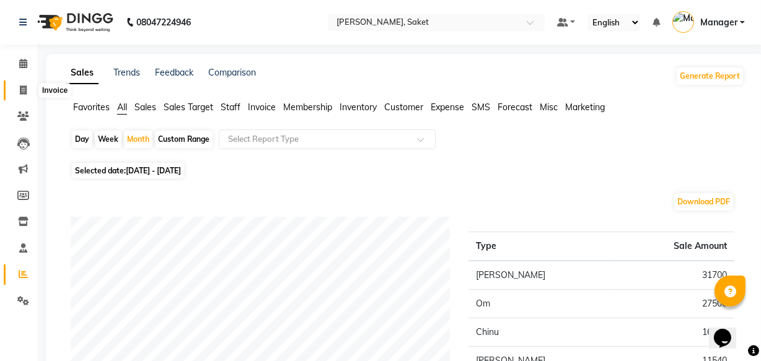
click at [19, 96] on span at bounding box center [23, 91] width 22 height 14
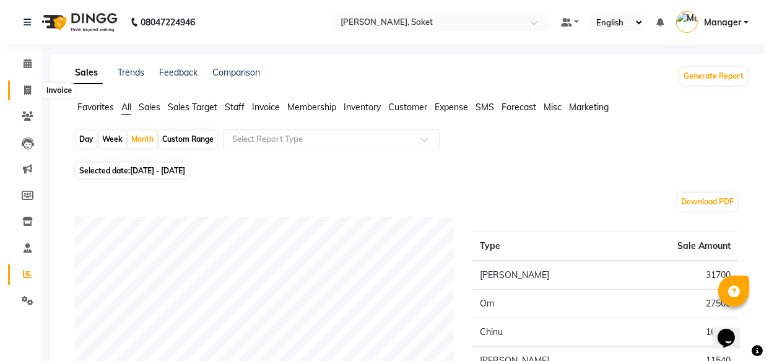
scroll to position [12, 0]
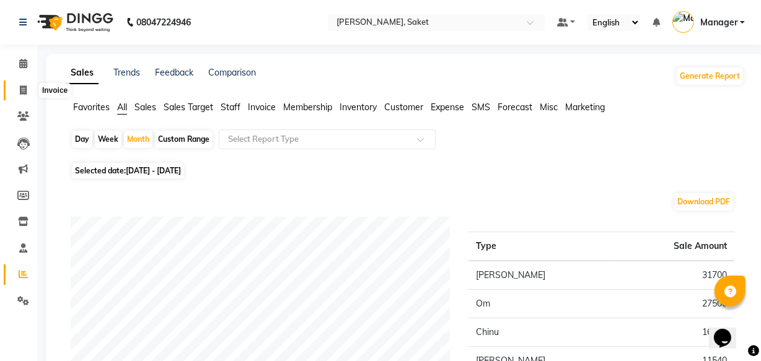
select select "service"
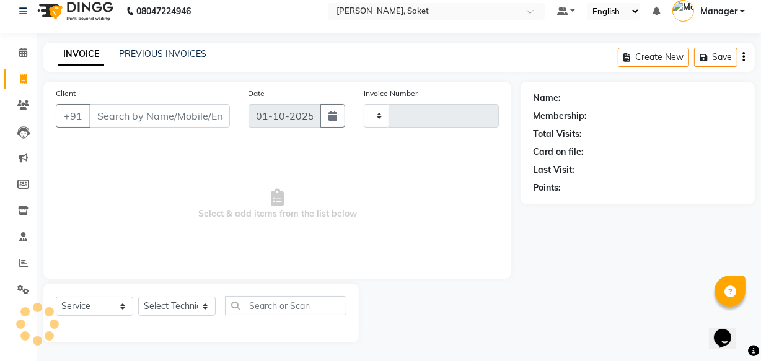
type input "0453"
select select "5164"
click at [170, 113] on input "Client" at bounding box center [159, 116] width 141 height 24
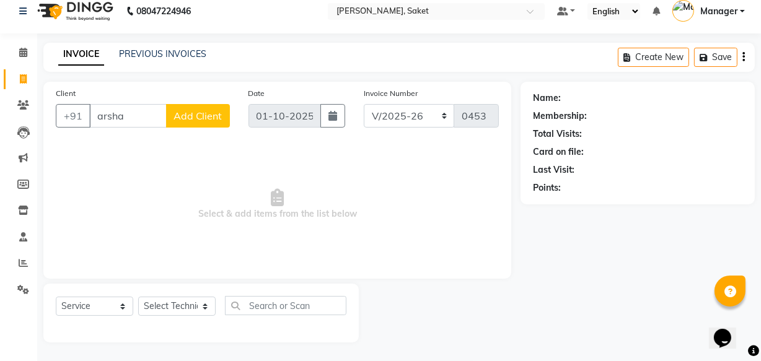
type input "arsha"
click at [200, 119] on span "Add Client" at bounding box center [197, 116] width 49 height 12
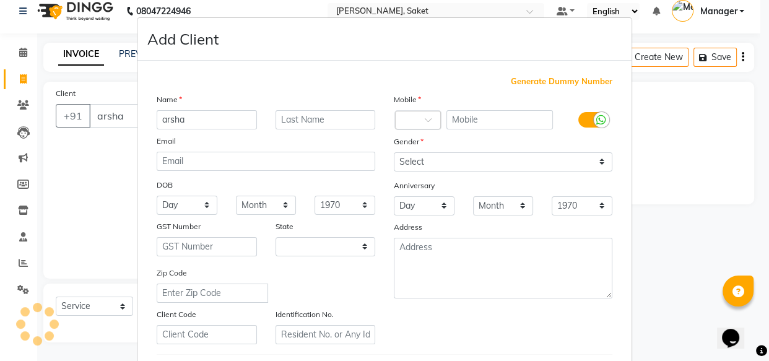
select select "21"
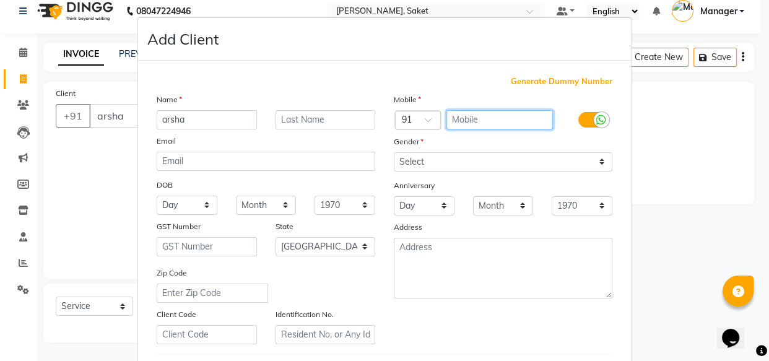
click at [494, 114] on input "text" at bounding box center [500, 119] width 107 height 19
type input "8279978041"
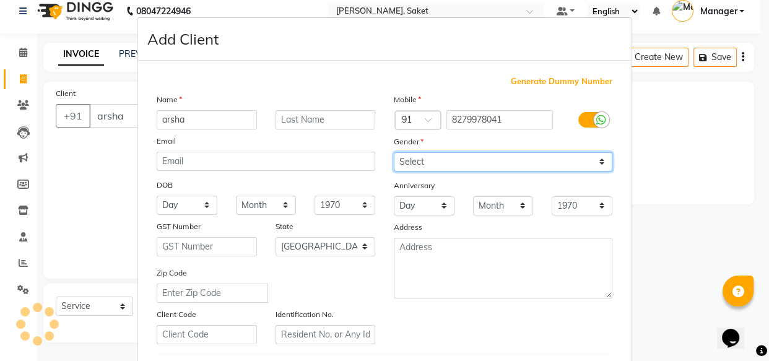
click at [432, 157] on select "Select [DEMOGRAPHIC_DATA] [DEMOGRAPHIC_DATA] Other Prefer Not To Say" at bounding box center [503, 161] width 219 height 19
select select "[DEMOGRAPHIC_DATA]"
click at [394, 152] on select "Select [DEMOGRAPHIC_DATA] [DEMOGRAPHIC_DATA] Other Prefer Not To Say" at bounding box center [503, 161] width 219 height 19
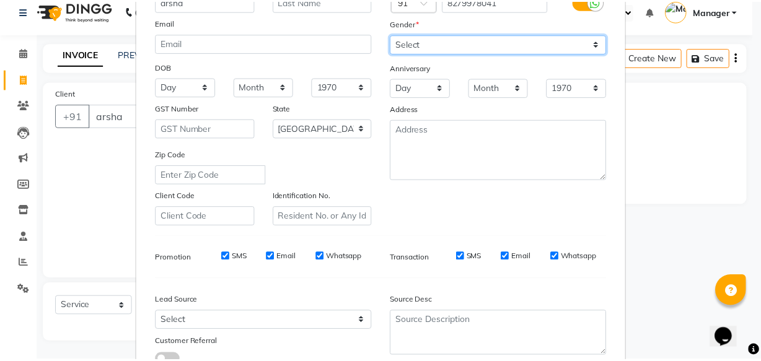
scroll to position [214, 0]
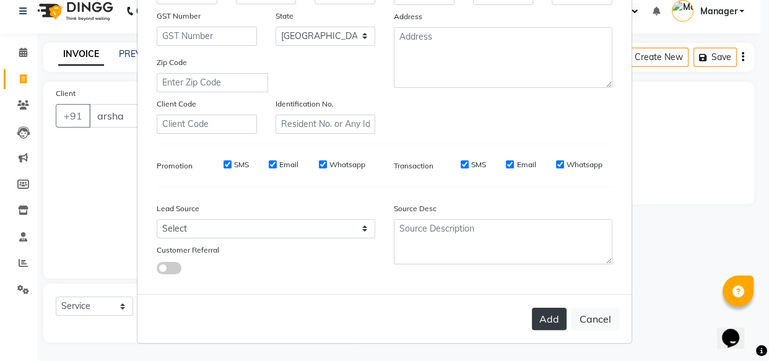
click at [543, 318] on button "Add" at bounding box center [549, 319] width 35 height 22
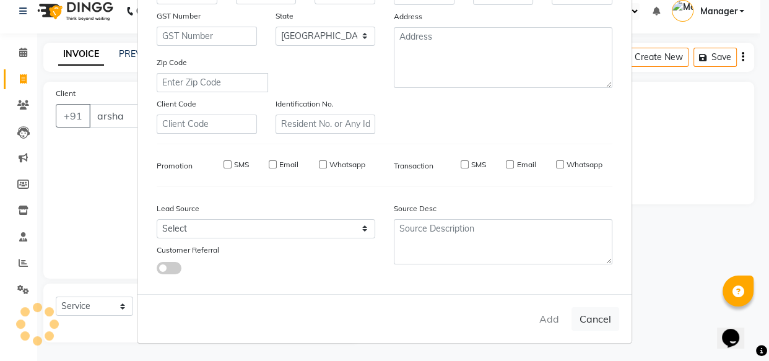
type input "82******41"
select select
select select "null"
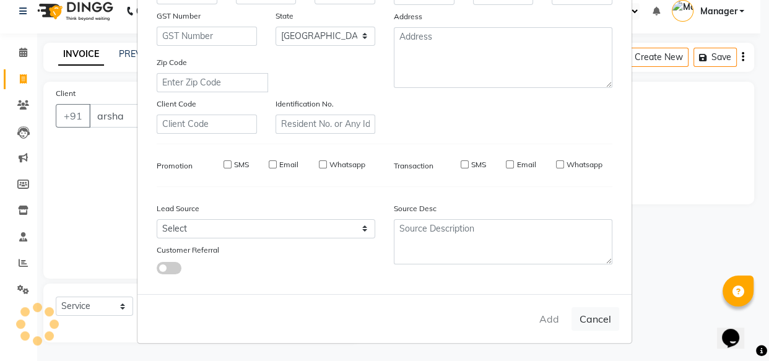
select select
checkbox input "false"
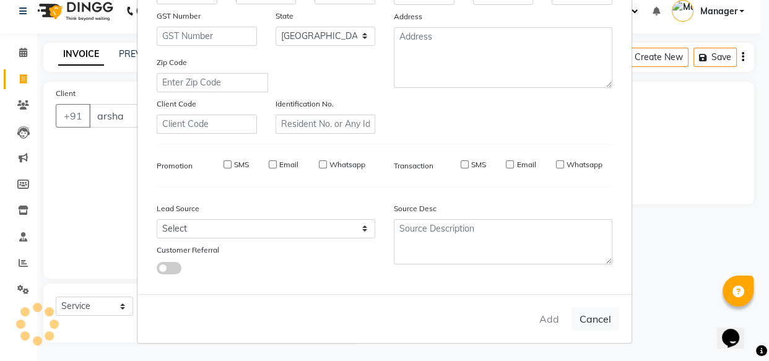
checkbox input "false"
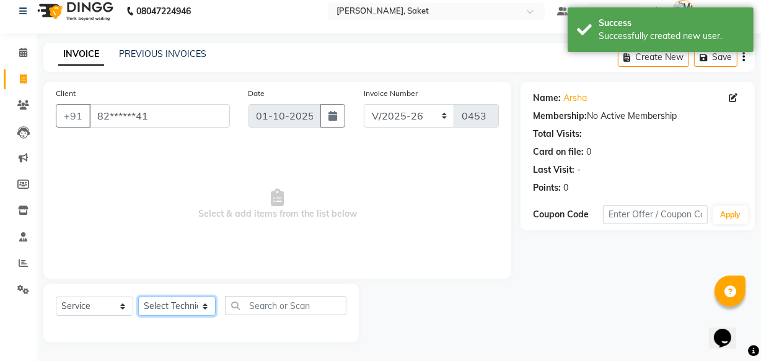
click at [189, 300] on select "Select Technician Akshay Sir [PERSON_NAME] [PERSON_NAME] Manager Om [PERSON_NAM…" at bounding box center [176, 306] width 77 height 19
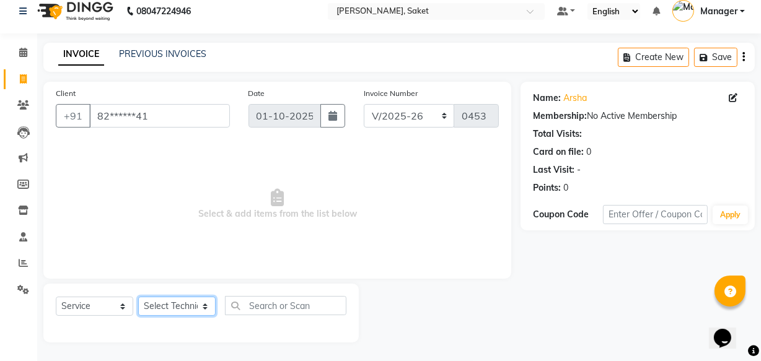
select select "91225"
click at [138, 297] on select "Select Technician Akshay Sir [PERSON_NAME] [PERSON_NAME] Manager Om [PERSON_NAM…" at bounding box center [176, 306] width 77 height 19
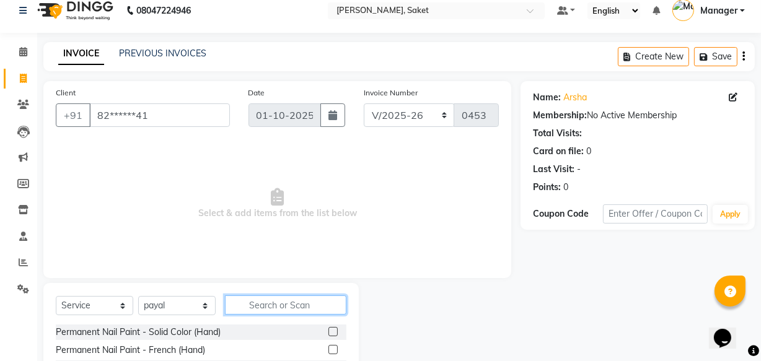
click at [264, 299] on input "text" at bounding box center [285, 304] width 121 height 19
type input "cat"
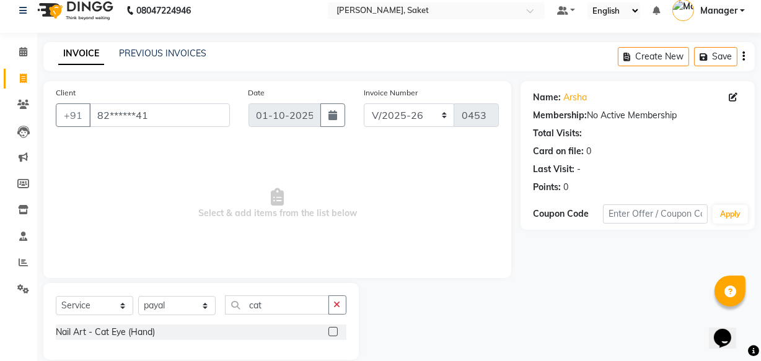
click at [332, 331] on label at bounding box center [332, 331] width 9 height 9
click at [332, 331] on input "checkbox" at bounding box center [332, 332] width 8 height 8
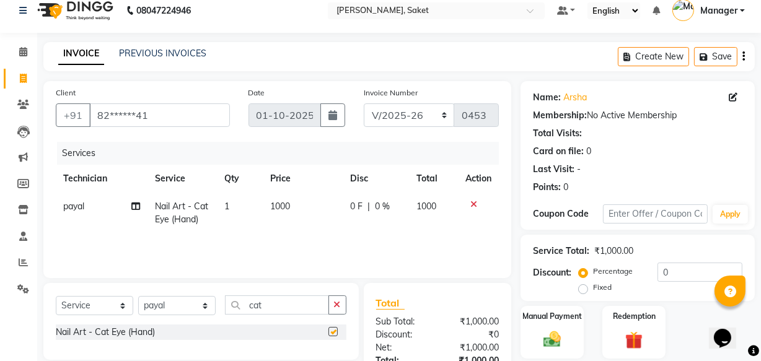
checkbox input "false"
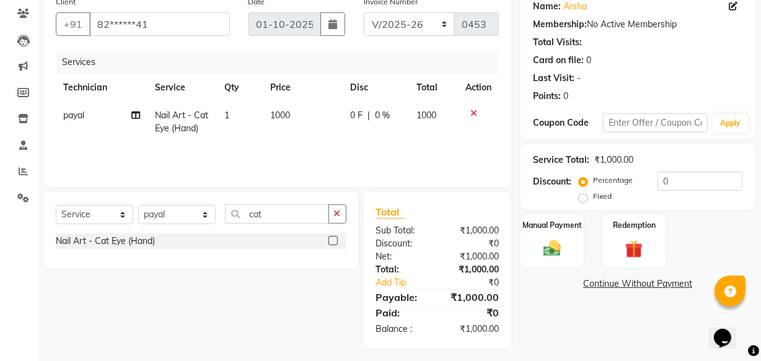
scroll to position [108, 0]
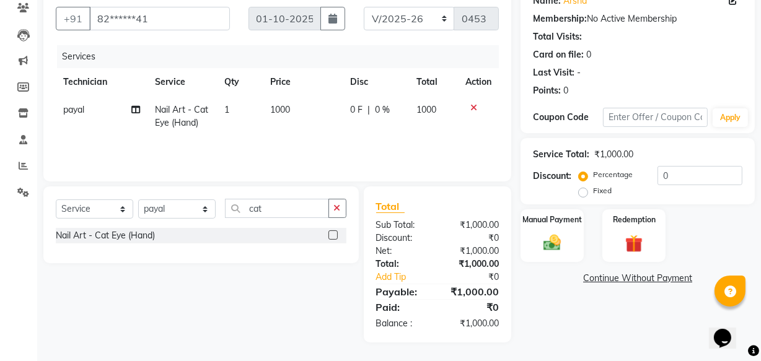
click at [611, 277] on link "Continue Without Payment" at bounding box center [637, 278] width 229 height 13
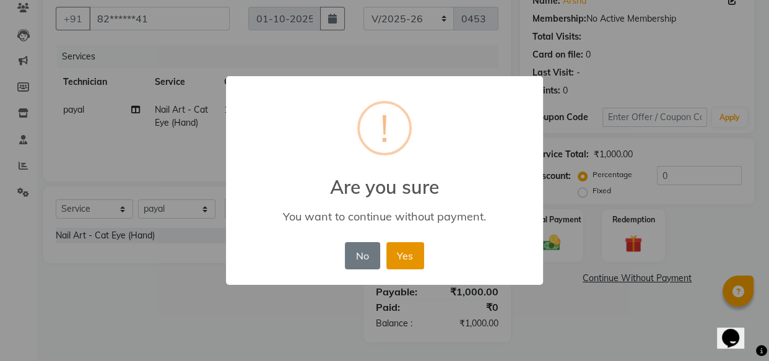
click at [409, 252] on button "Yes" at bounding box center [406, 255] width 38 height 27
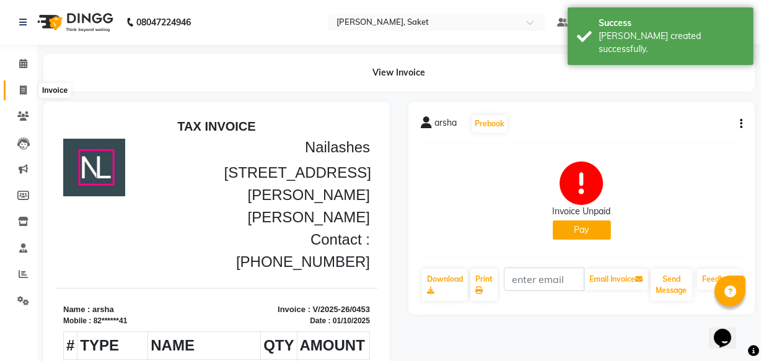
click at [20, 90] on icon at bounding box center [23, 89] width 7 height 9
select select "service"
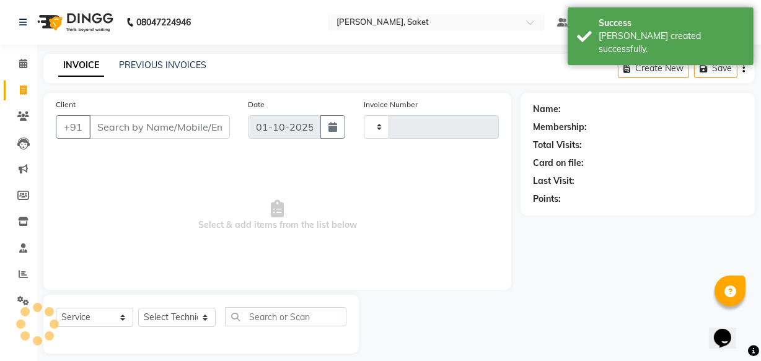
scroll to position [12, 0]
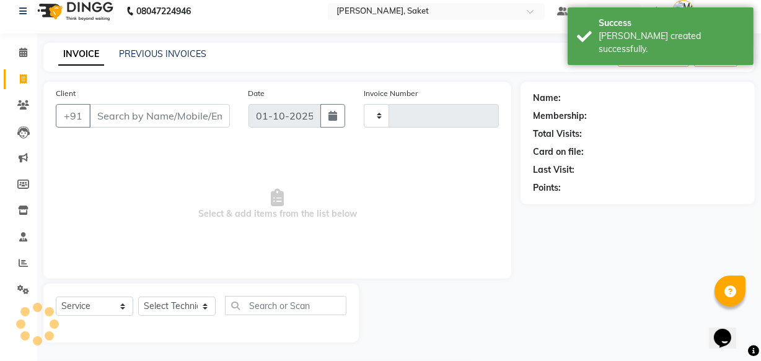
drag, startPoint x: 123, startPoint y: 106, endPoint x: 130, endPoint y: 120, distance: 15.8
click at [124, 108] on input "Client" at bounding box center [159, 116] width 141 height 24
type input "0454"
select select "5164"
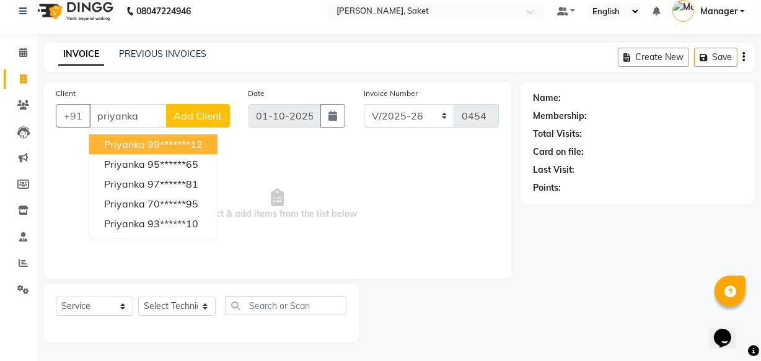
click at [148, 139] on ngb-highlight "99*******12" at bounding box center [174, 144] width 55 height 12
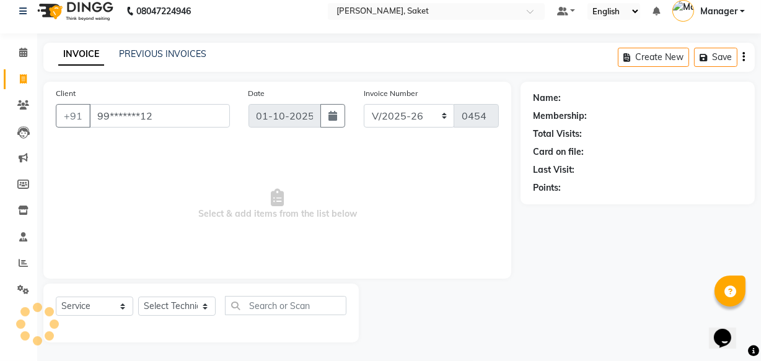
type input "99*******12"
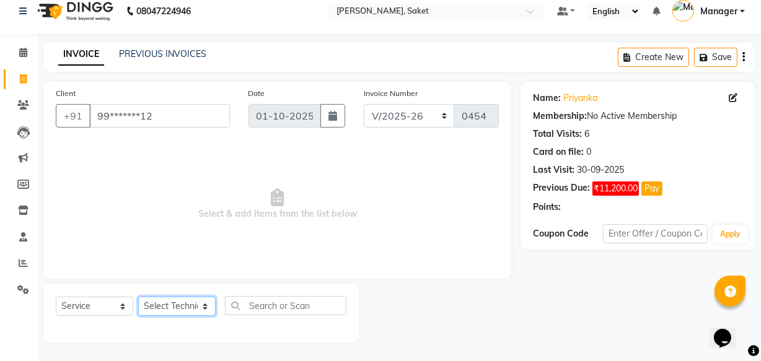
click at [192, 297] on select "Select Technician Akshay Sir [PERSON_NAME] [PERSON_NAME] Manager Om [PERSON_NAM…" at bounding box center [176, 306] width 77 height 19
select select "33084"
click at [138, 297] on select "Select Technician Akshay Sir [PERSON_NAME] [PERSON_NAME] Manager Om [PERSON_NAM…" at bounding box center [176, 306] width 77 height 19
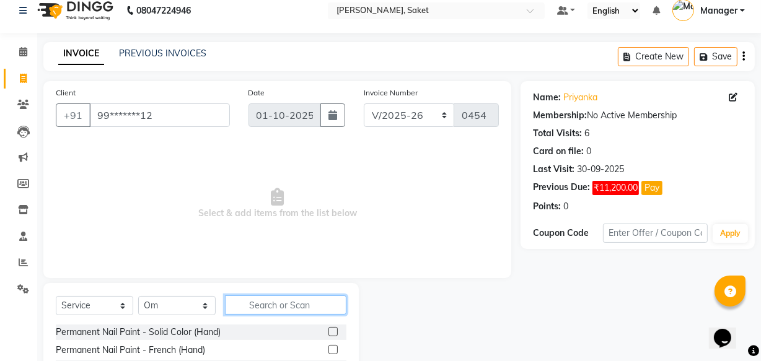
click at [260, 309] on input "text" at bounding box center [285, 304] width 121 height 19
type input "l"
type input "eye"
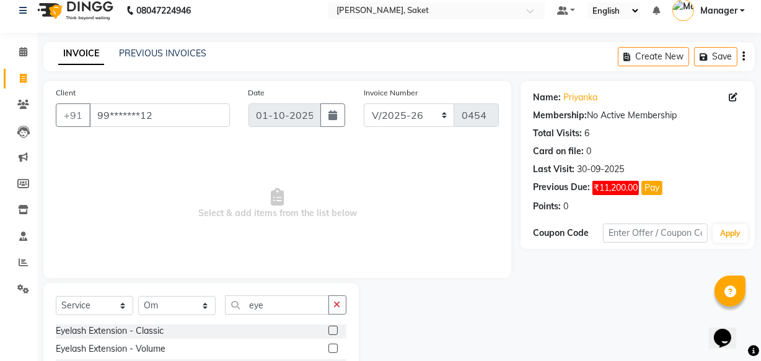
click at [328, 328] on label at bounding box center [332, 330] width 9 height 9
click at [328, 328] on input "checkbox" at bounding box center [332, 331] width 8 height 8
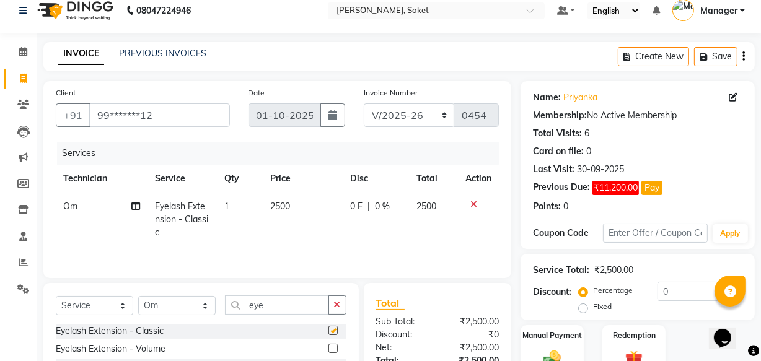
checkbox input "false"
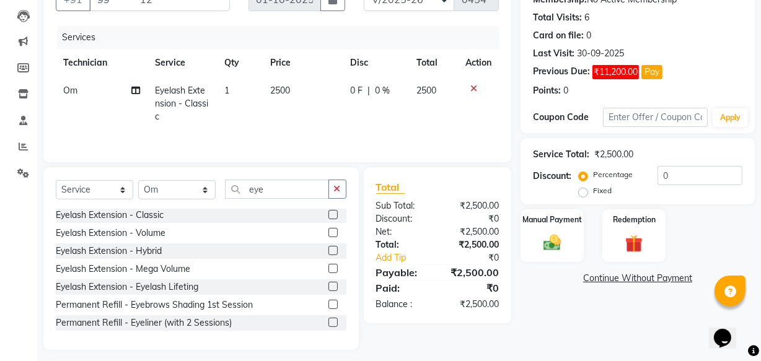
scroll to position [136, 0]
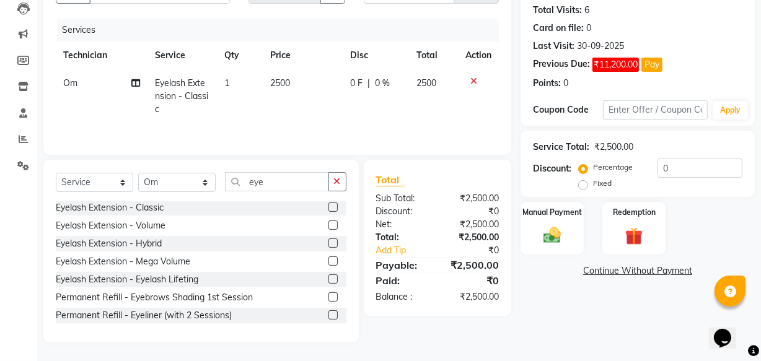
click at [611, 264] on link "Continue Without Payment" at bounding box center [637, 270] width 229 height 13
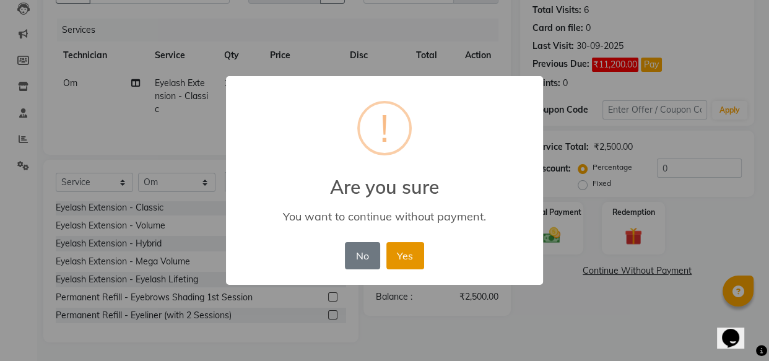
drag, startPoint x: 408, startPoint y: 251, endPoint x: 411, endPoint y: 245, distance: 6.9
click at [410, 247] on button "Yes" at bounding box center [406, 255] width 38 height 27
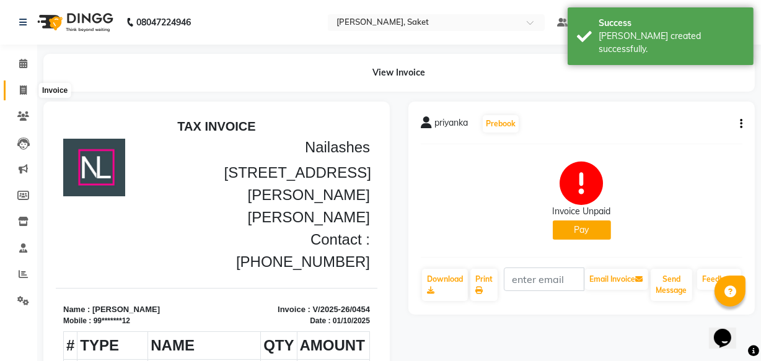
click at [16, 85] on span at bounding box center [23, 91] width 22 height 14
select select "service"
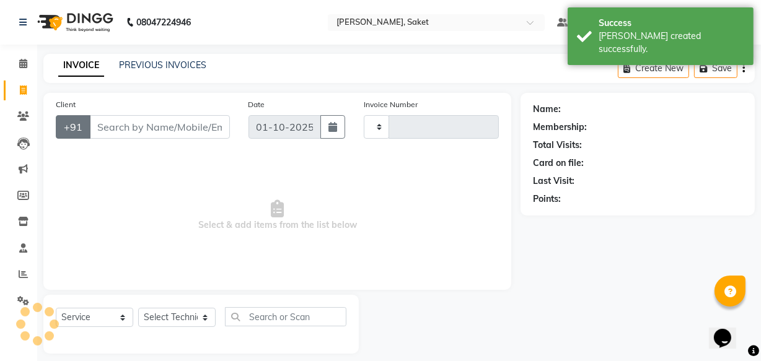
scroll to position [12, 0]
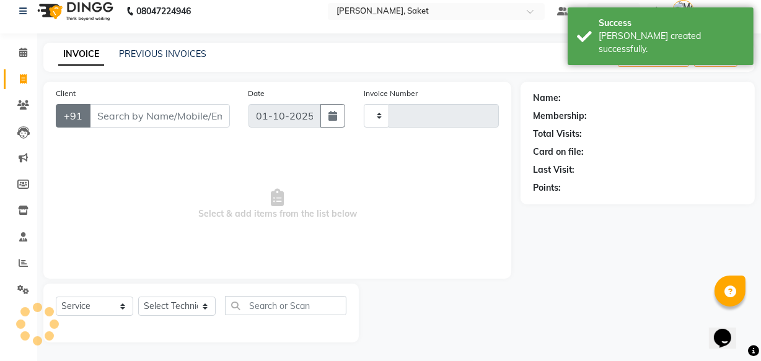
type input "0455"
select select "5164"
click at [105, 111] on input "Client" at bounding box center [159, 116] width 141 height 24
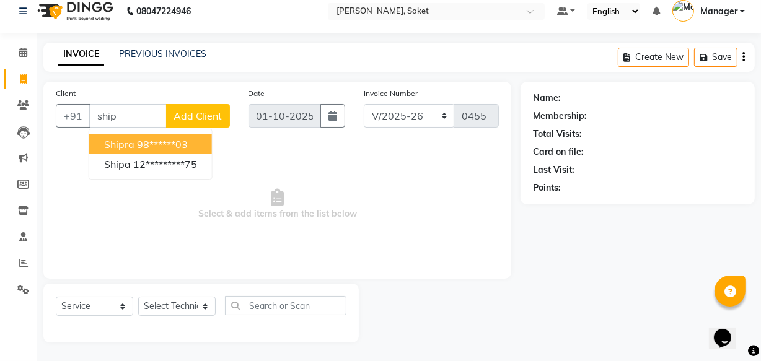
click at [138, 136] on button "[PERSON_NAME] 98******03" at bounding box center [150, 144] width 123 height 20
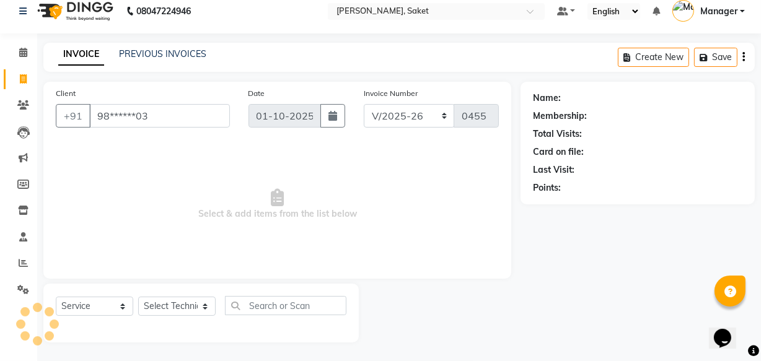
type input "98******03"
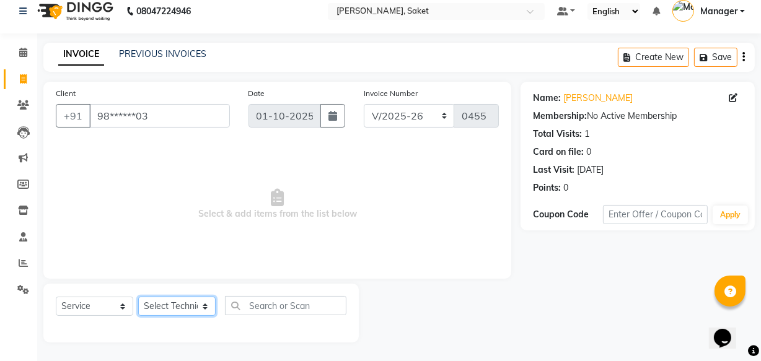
click at [197, 301] on select "Select Technician Akshay Sir [PERSON_NAME] [PERSON_NAME] Manager Om [PERSON_NAM…" at bounding box center [176, 306] width 77 height 19
select select "91225"
click at [138, 297] on select "Select Technician Akshay Sir [PERSON_NAME] [PERSON_NAME] Manager Om [PERSON_NAM…" at bounding box center [176, 306] width 77 height 19
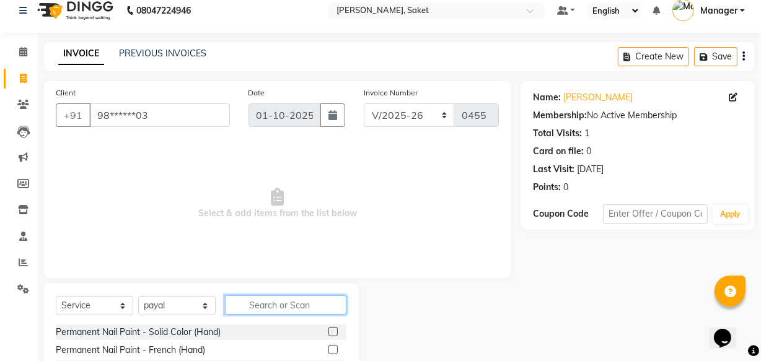
click at [263, 305] on input "text" at bounding box center [285, 304] width 121 height 19
type input "cat"
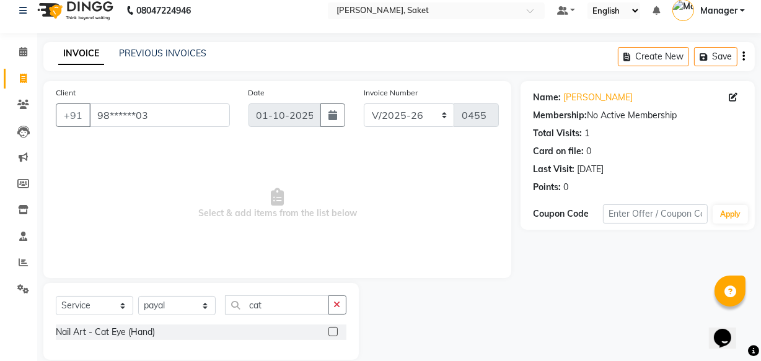
click at [333, 330] on label at bounding box center [332, 331] width 9 height 9
click at [333, 330] on input "checkbox" at bounding box center [332, 332] width 8 height 8
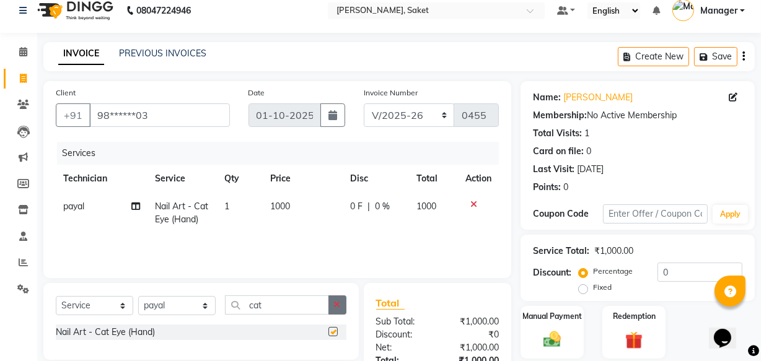
checkbox input "false"
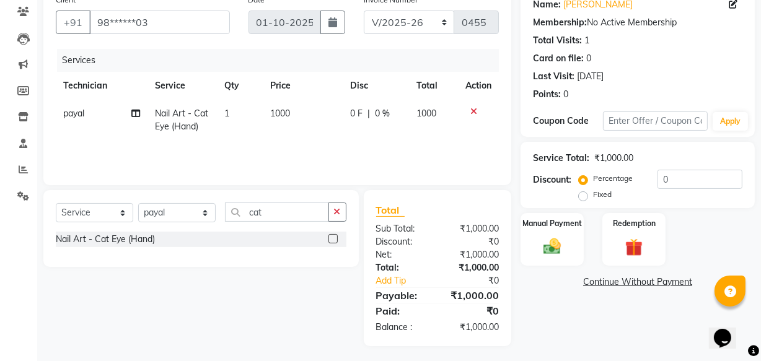
scroll to position [108, 0]
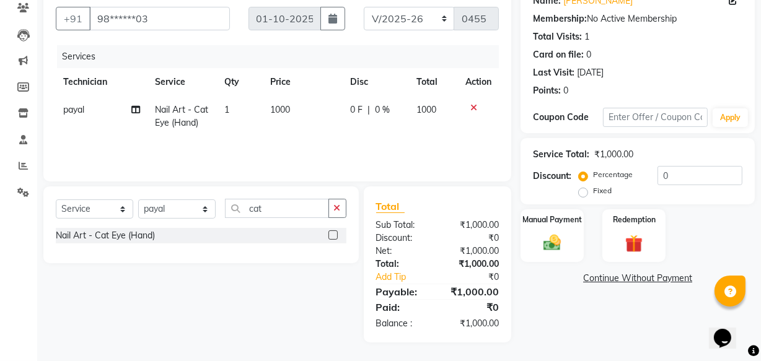
click at [611, 278] on link "Continue Without Payment" at bounding box center [637, 278] width 229 height 13
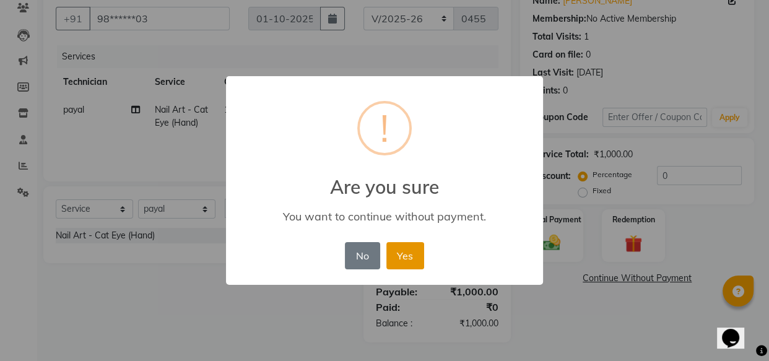
click at [408, 246] on button "Yes" at bounding box center [406, 255] width 38 height 27
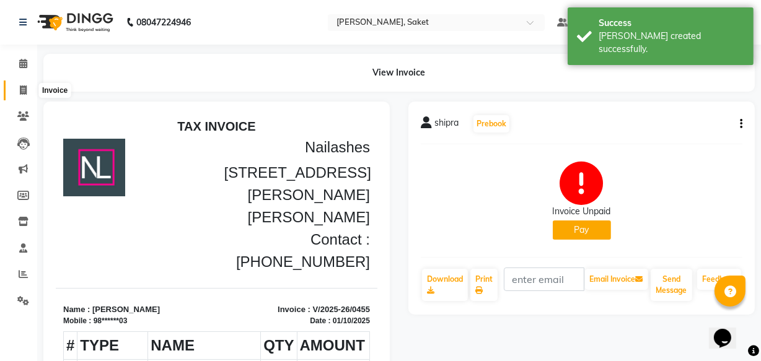
click at [22, 89] on icon at bounding box center [23, 89] width 7 height 9
select select "service"
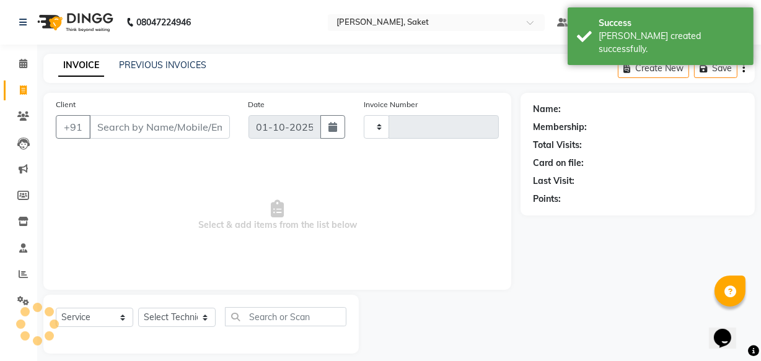
scroll to position [12, 0]
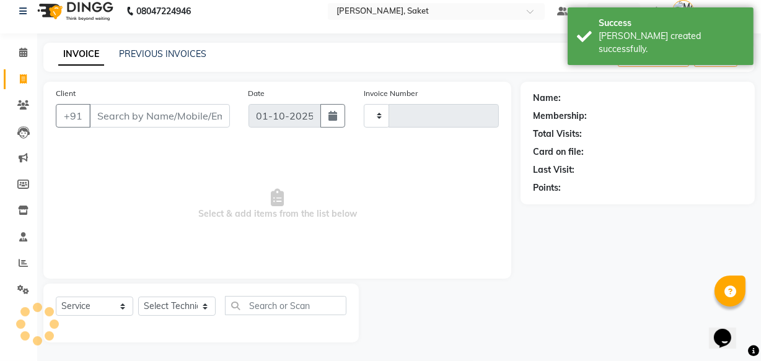
type input "0456"
select select "5164"
click at [123, 114] on input "Client" at bounding box center [159, 116] width 141 height 24
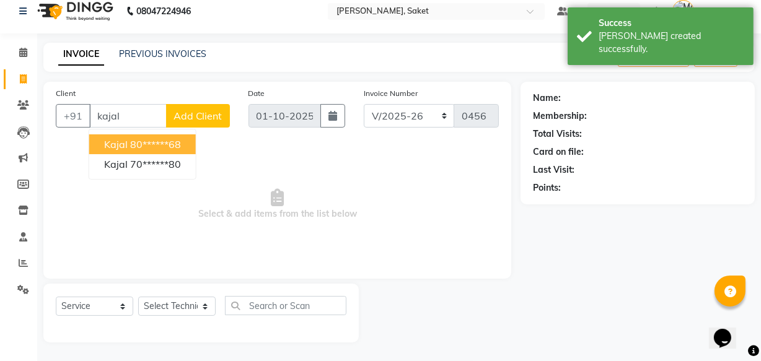
click at [116, 141] on span "kajal" at bounding box center [116, 144] width 24 height 12
type input "80******68"
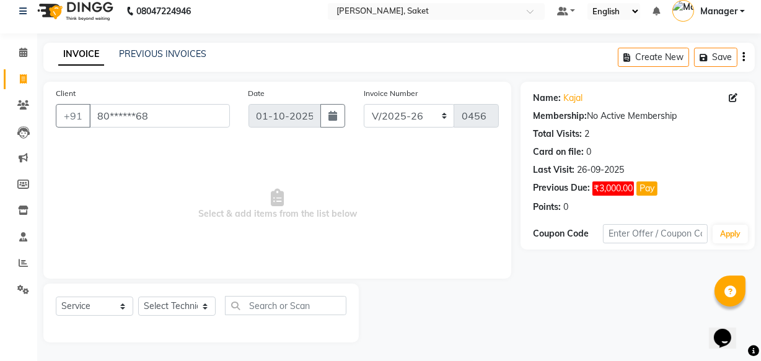
click at [194, 294] on div "Select Service Product Membership Package Voucher Prepaid Gift Card Select Tech…" at bounding box center [200, 313] width 315 height 59
click at [196, 299] on select "Select Technician Akshay Sir [PERSON_NAME] [PERSON_NAME] Manager Om [PERSON_NAM…" at bounding box center [176, 306] width 77 height 19
select select "33084"
click at [138, 297] on select "Select Technician Akshay Sir [PERSON_NAME] [PERSON_NAME] Manager Om [PERSON_NAM…" at bounding box center [176, 306] width 77 height 19
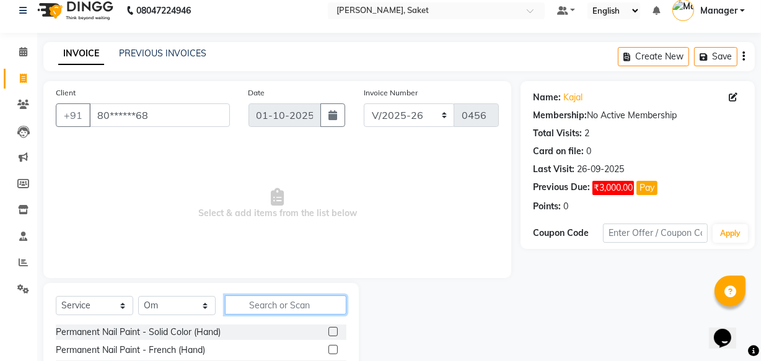
click at [270, 309] on input "text" at bounding box center [285, 304] width 121 height 19
type input "acry"
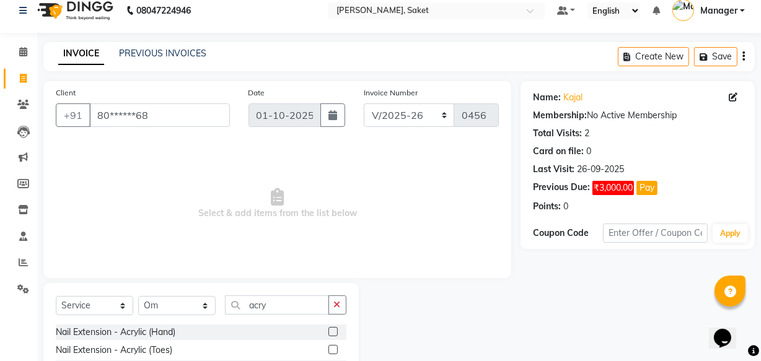
click at [329, 329] on label at bounding box center [332, 331] width 9 height 9
click at [329, 329] on input "checkbox" at bounding box center [332, 332] width 8 height 8
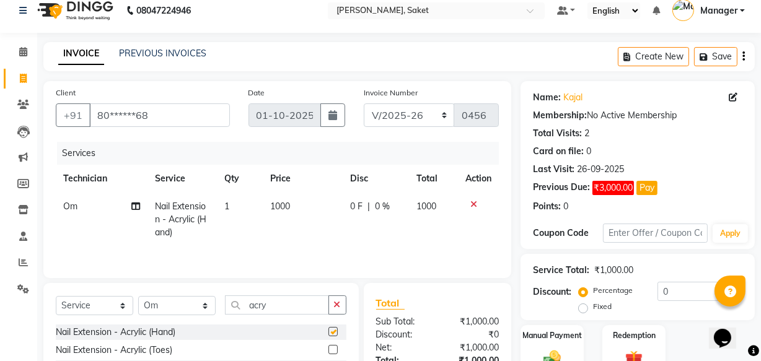
checkbox input "false"
click at [276, 206] on span "1000" at bounding box center [280, 206] width 20 height 11
select select "33084"
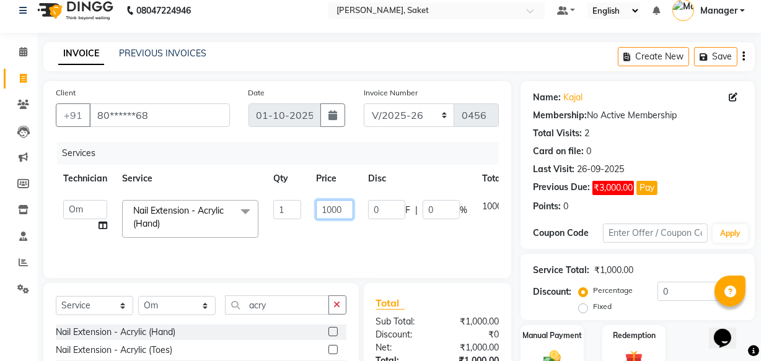
click at [326, 209] on input "1000" at bounding box center [334, 209] width 37 height 19
type input "2000"
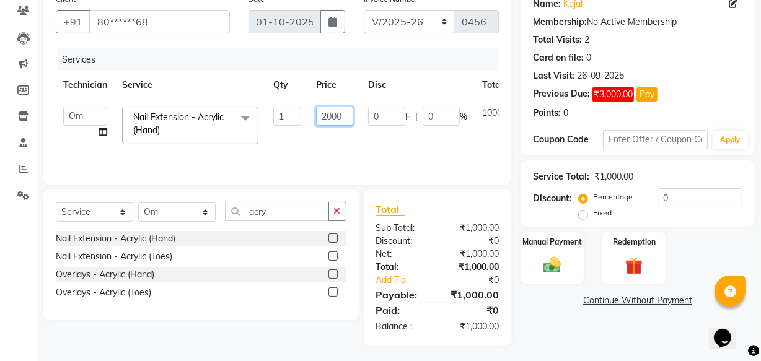
scroll to position [108, 0]
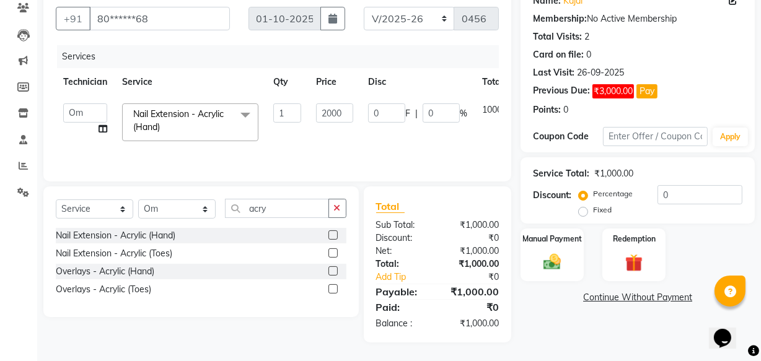
click at [374, 149] on div "Services Technician Service Qty Price Disc Total Action Akshay Sir [PERSON_NAME…" at bounding box center [277, 107] width 443 height 124
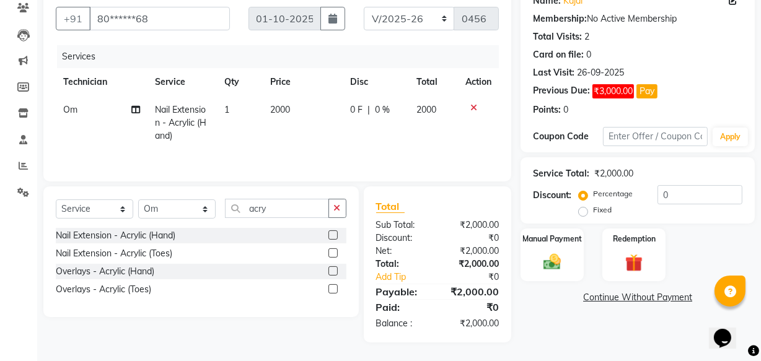
click at [588, 295] on link "Continue Without Payment" at bounding box center [637, 297] width 229 height 13
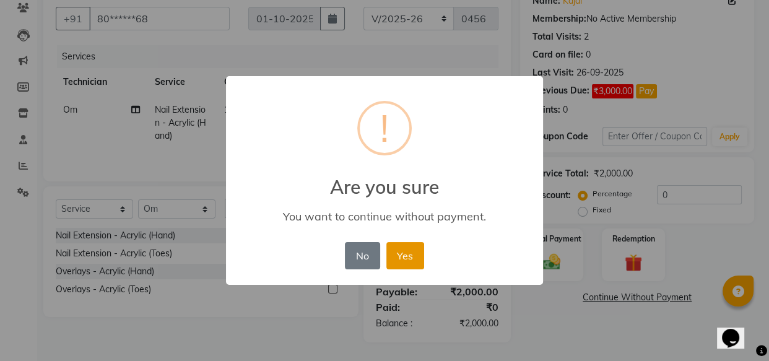
click at [419, 248] on button "Yes" at bounding box center [406, 255] width 38 height 27
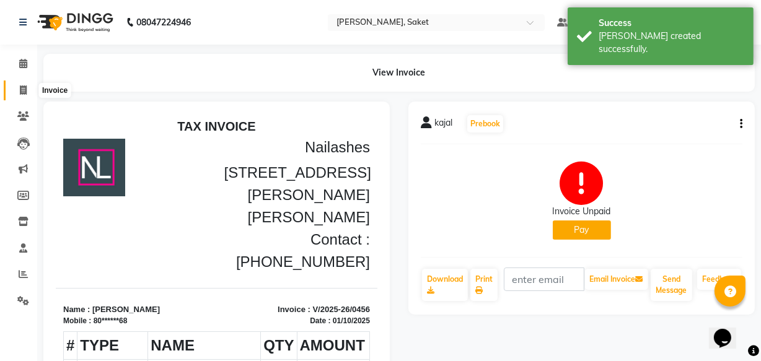
click at [24, 88] on icon at bounding box center [23, 89] width 7 height 9
select select "5164"
select select "service"
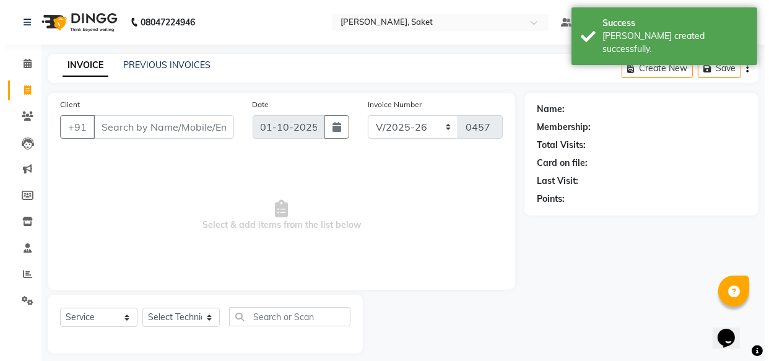
scroll to position [12, 0]
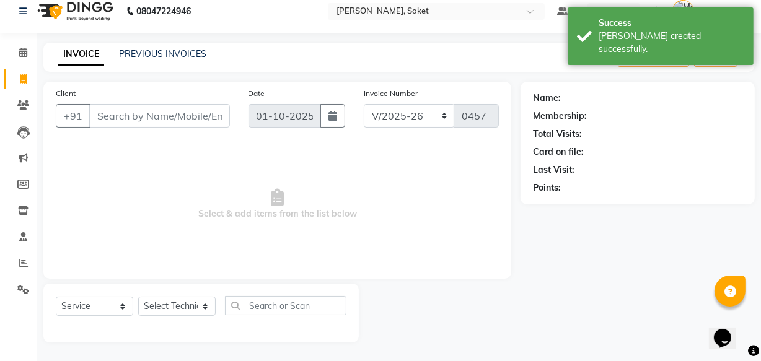
click at [121, 116] on input "Client" at bounding box center [159, 116] width 141 height 24
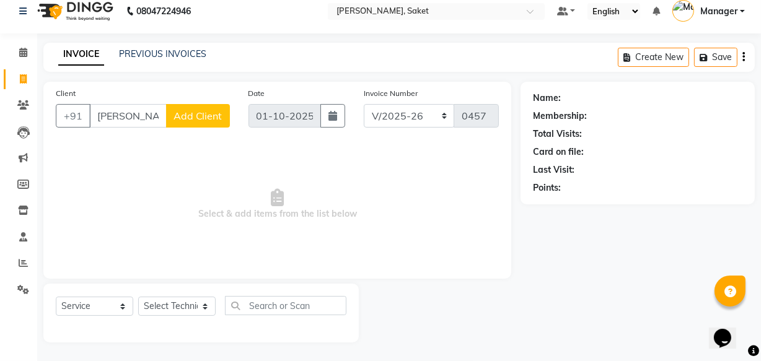
type input "[PERSON_NAME]"
click at [201, 110] on span "Add Client" at bounding box center [197, 116] width 49 height 12
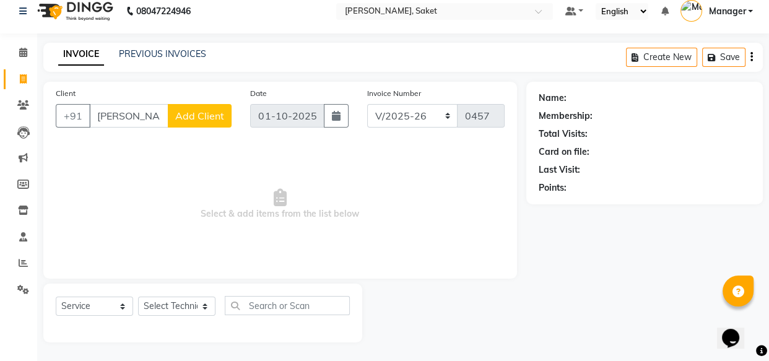
select select "21"
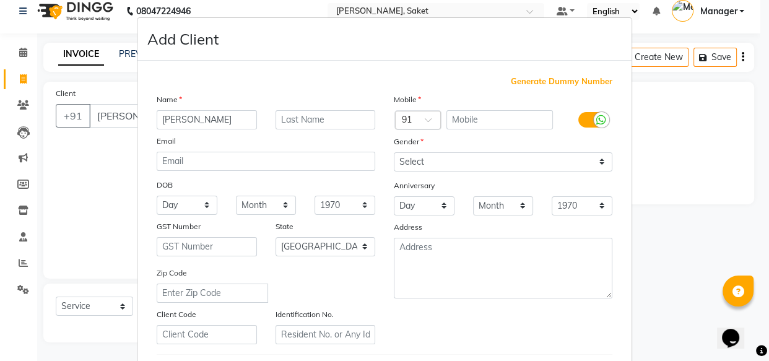
click at [551, 81] on span "Generate Dummy Number" at bounding box center [562, 82] width 102 height 12
type input "1219300000091"
checkbox input "false"
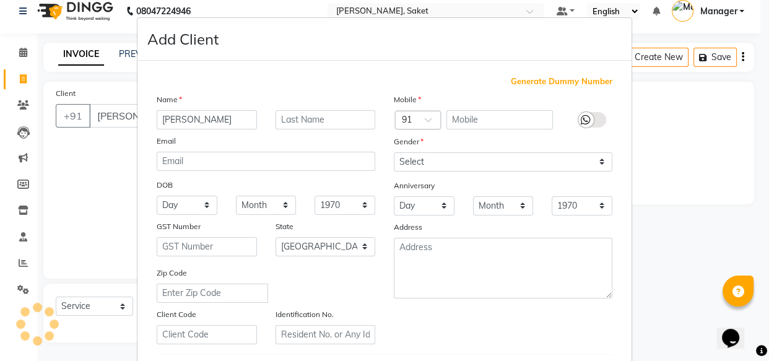
checkbox input "false"
click at [452, 149] on div "Gender" at bounding box center [503, 143] width 237 height 17
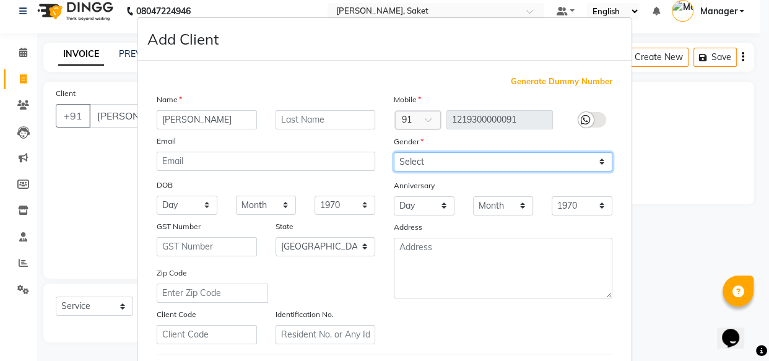
click at [450, 157] on select "Select [DEMOGRAPHIC_DATA] [DEMOGRAPHIC_DATA] Other Prefer Not To Say" at bounding box center [503, 161] width 219 height 19
select select "[DEMOGRAPHIC_DATA]"
click at [394, 152] on select "Select [DEMOGRAPHIC_DATA] [DEMOGRAPHIC_DATA] Other Prefer Not To Say" at bounding box center [503, 161] width 219 height 19
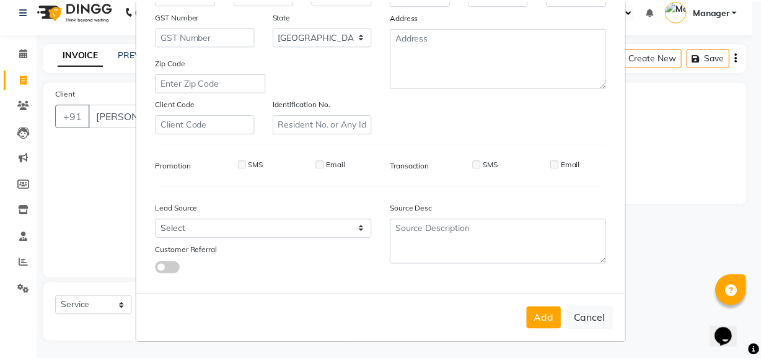
scroll to position [214, 0]
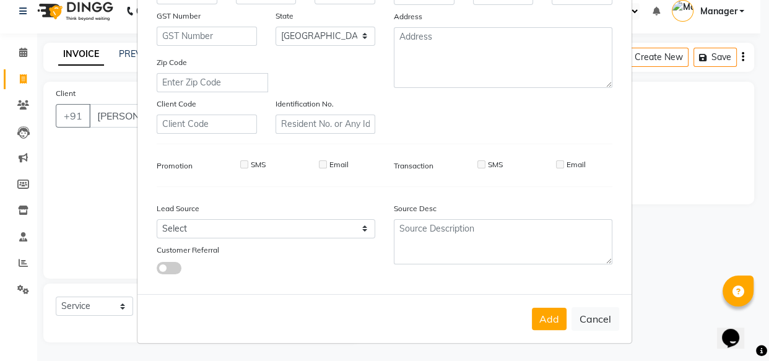
click at [555, 309] on button "Add" at bounding box center [549, 319] width 35 height 22
type input "12*********91"
select select
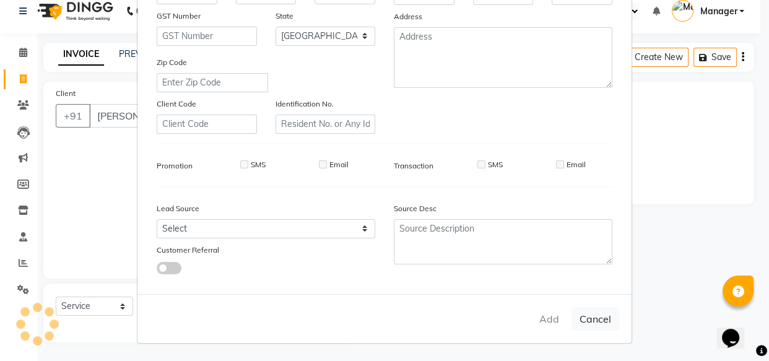
select select "null"
select select
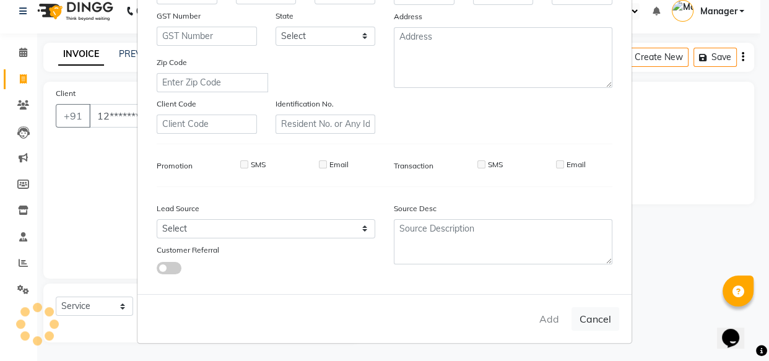
checkbox input "false"
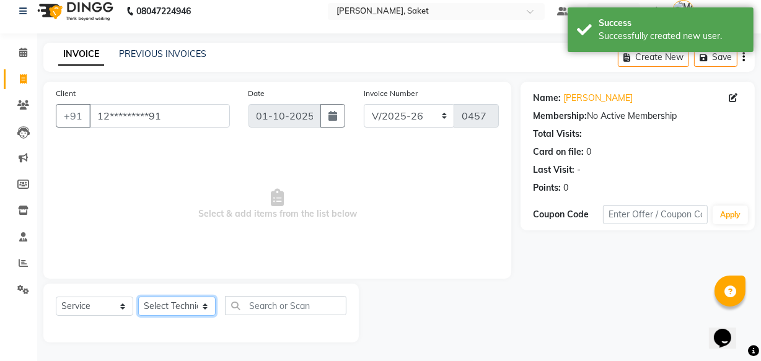
click at [186, 299] on select "Select Technician Akshay Sir [PERSON_NAME] [PERSON_NAME] Manager Om [PERSON_NAM…" at bounding box center [176, 306] width 77 height 19
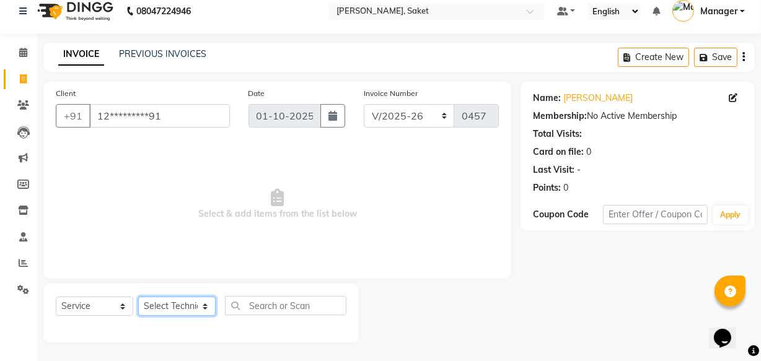
select select "71938"
click at [138, 297] on select "Select Technician Akshay Sir [PERSON_NAME] [PERSON_NAME] Manager Om [PERSON_NAM…" at bounding box center [176, 306] width 77 height 19
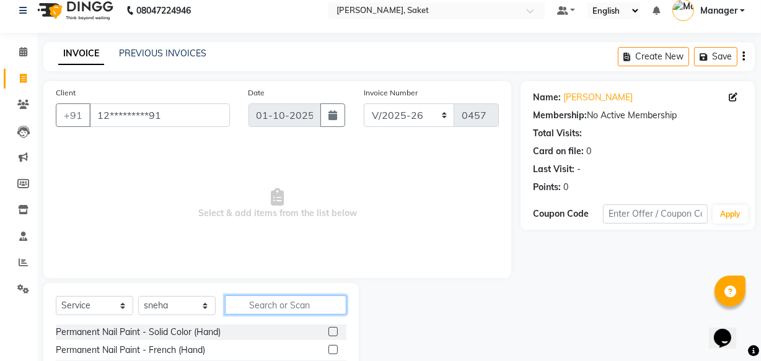
click at [276, 305] on input "text" at bounding box center [285, 304] width 121 height 19
type input "cat"
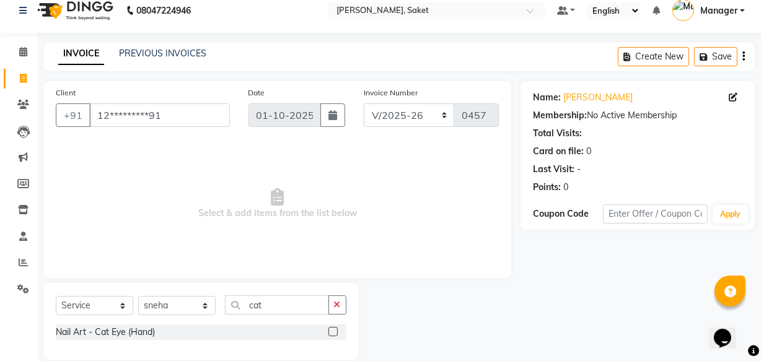
click at [334, 331] on label at bounding box center [332, 331] width 9 height 9
click at [334, 331] on input "checkbox" at bounding box center [332, 332] width 8 height 8
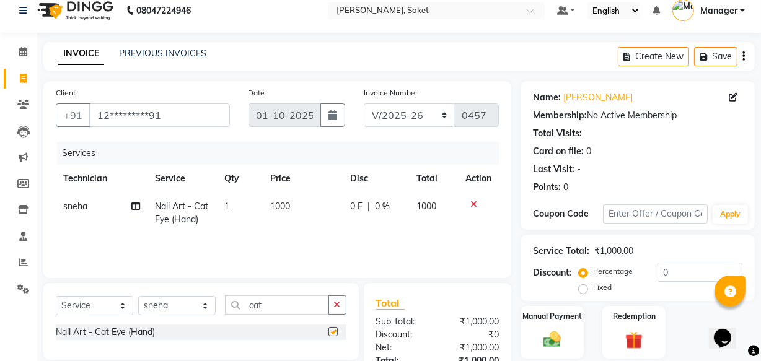
checkbox input "false"
click at [279, 201] on span "1000" at bounding box center [280, 206] width 20 height 11
select select "71938"
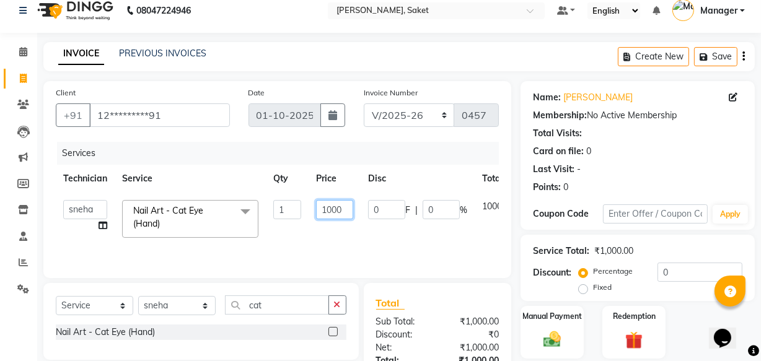
click at [329, 211] on input "1000" at bounding box center [334, 209] width 37 height 19
type input "800"
click at [288, 235] on div "Services Technician Service Qty Price Disc Total Action Akshay Sir [PERSON_NAME…" at bounding box center [277, 204] width 443 height 124
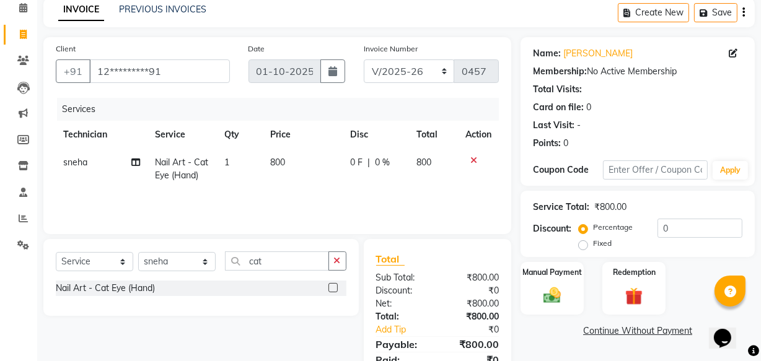
scroll to position [108, 0]
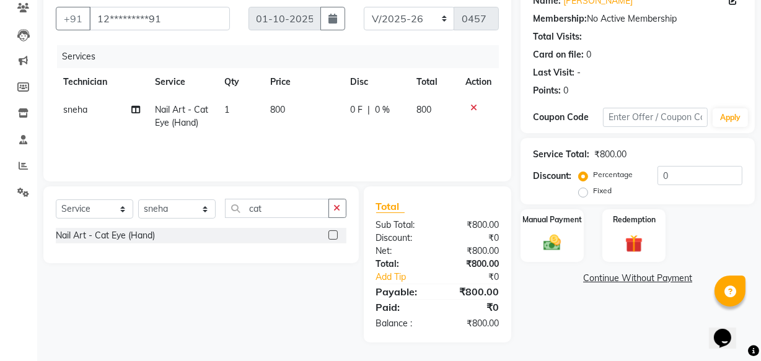
click at [583, 274] on link "Continue Without Payment" at bounding box center [637, 278] width 229 height 13
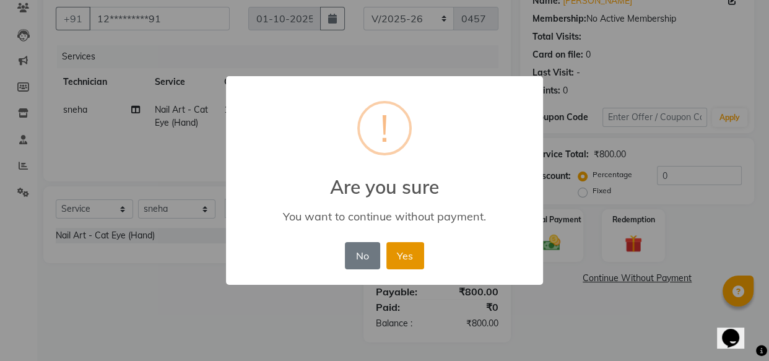
click at [401, 254] on button "Yes" at bounding box center [406, 255] width 38 height 27
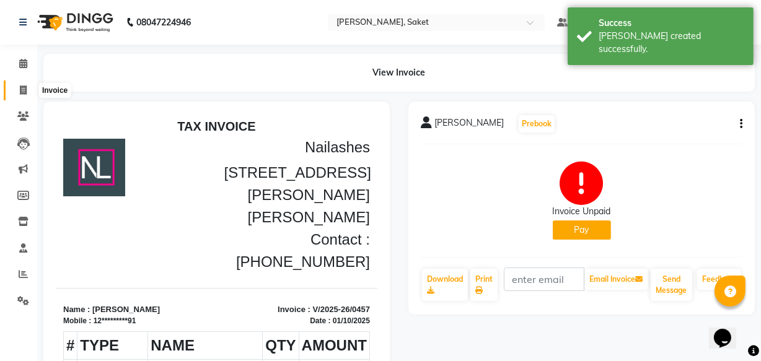
click at [17, 86] on span at bounding box center [23, 91] width 22 height 14
select select "service"
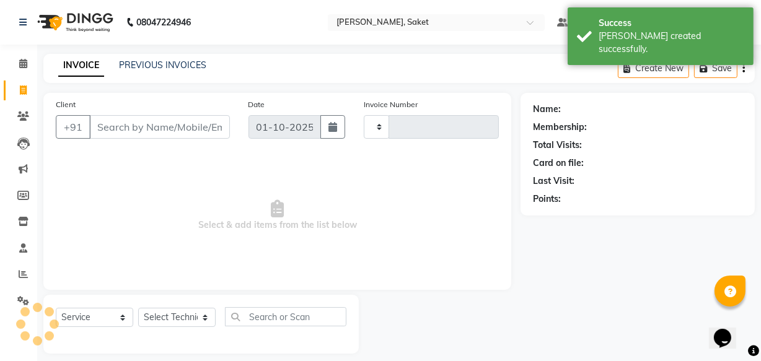
type input "0458"
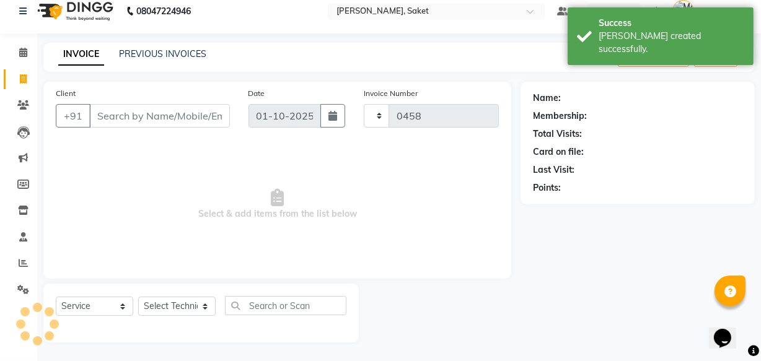
select select "5164"
click at [133, 110] on input "Client" at bounding box center [159, 116] width 141 height 24
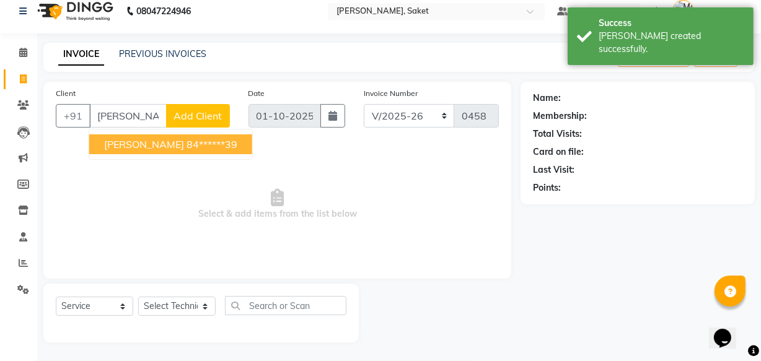
click at [148, 136] on button "[PERSON_NAME] 84******39" at bounding box center [170, 144] width 163 height 20
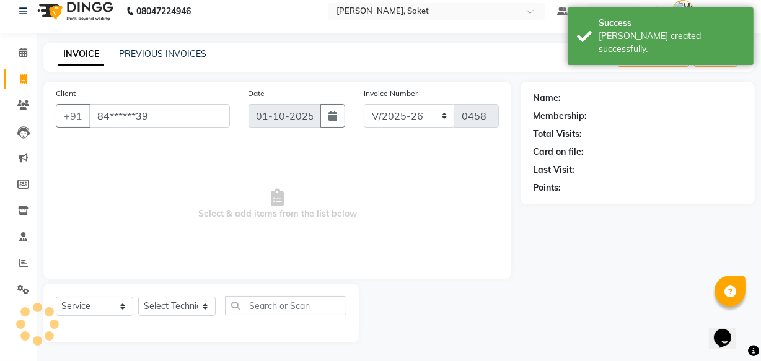
type input "84******39"
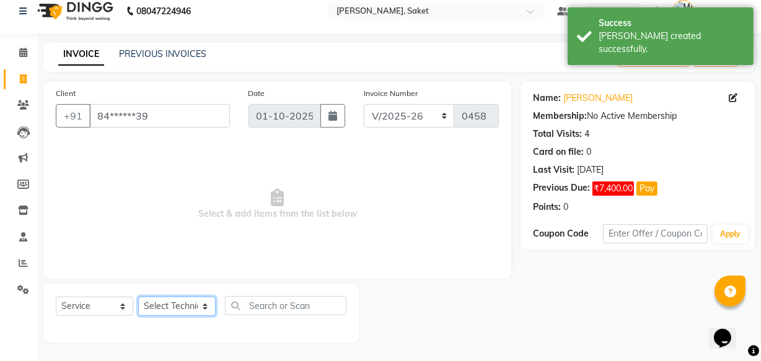
click at [205, 304] on select "Select Technician Akshay Sir [PERSON_NAME] [PERSON_NAME] Manager Om [PERSON_NAM…" at bounding box center [176, 306] width 77 height 19
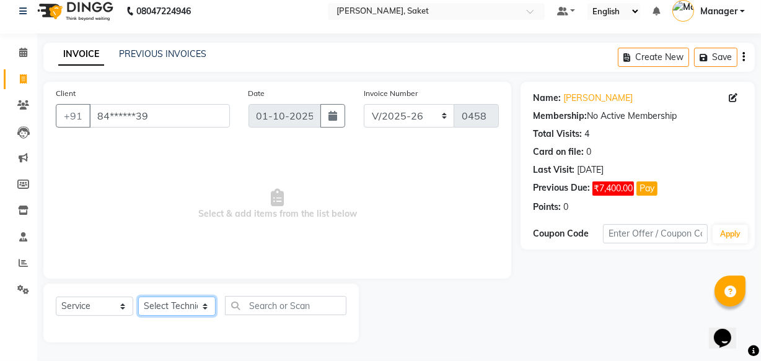
select select "91225"
click at [138, 297] on select "Select Technician Akshay Sir [PERSON_NAME] [PERSON_NAME] Manager Om [PERSON_NAM…" at bounding box center [176, 306] width 77 height 19
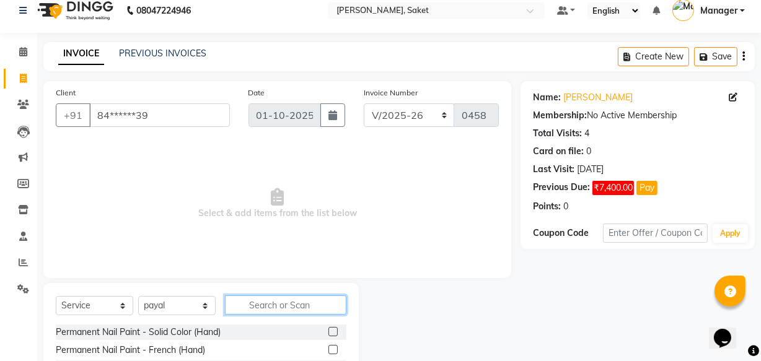
click at [245, 309] on input "text" at bounding box center [285, 304] width 121 height 19
type input "acry"
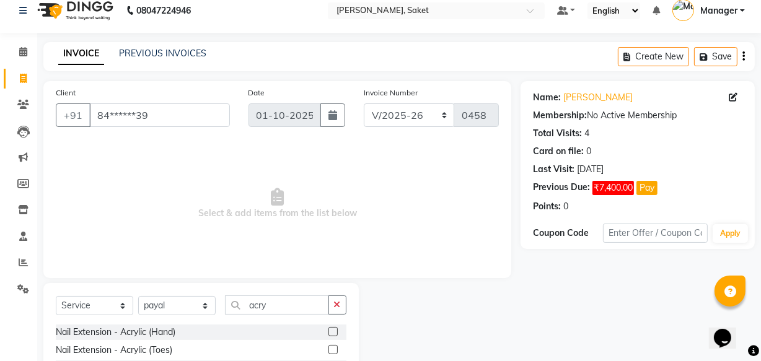
click at [334, 330] on label at bounding box center [332, 331] width 9 height 9
click at [334, 330] on input "checkbox" at bounding box center [332, 332] width 8 height 8
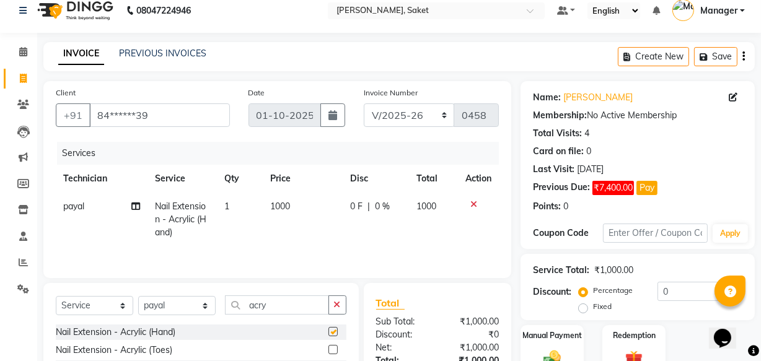
checkbox input "false"
click at [273, 207] on span "1000" at bounding box center [280, 206] width 20 height 11
select select "91225"
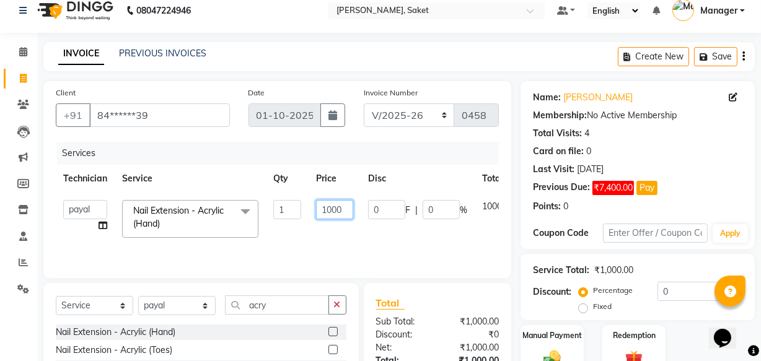
click at [326, 210] on input "1000" at bounding box center [334, 209] width 37 height 19
type input "3000"
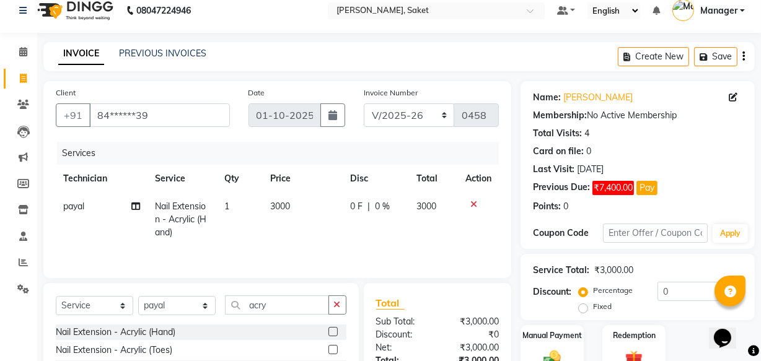
click at [369, 238] on td "0 F | 0 %" at bounding box center [376, 220] width 66 height 54
select select "91225"
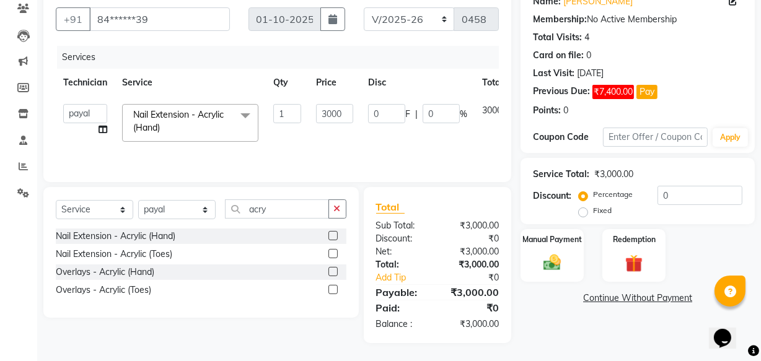
scroll to position [108, 0]
click at [617, 297] on link "Continue Without Payment" at bounding box center [637, 297] width 229 height 13
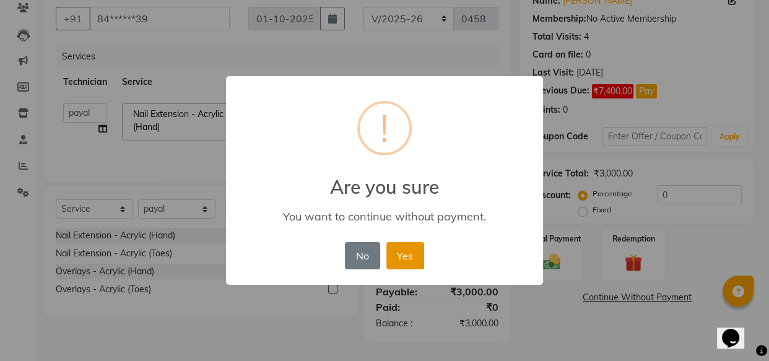
click at [401, 254] on button "Yes" at bounding box center [406, 255] width 38 height 27
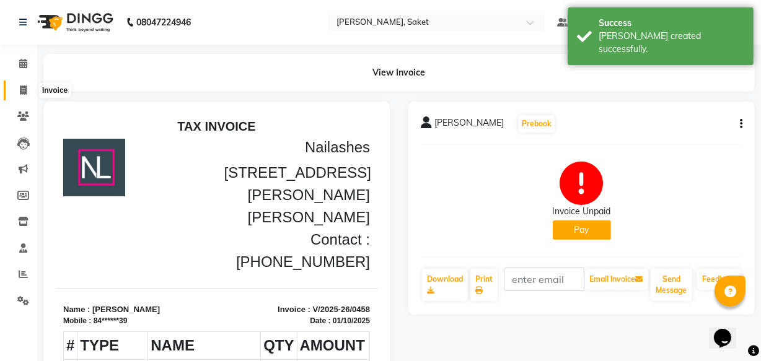
click at [18, 86] on span at bounding box center [23, 91] width 22 height 14
select select "5164"
select select "service"
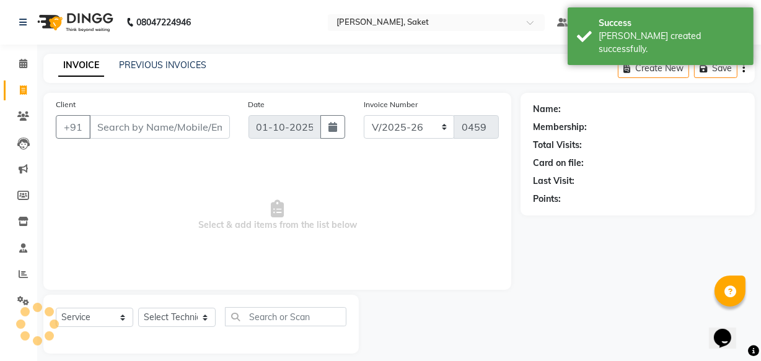
scroll to position [12, 0]
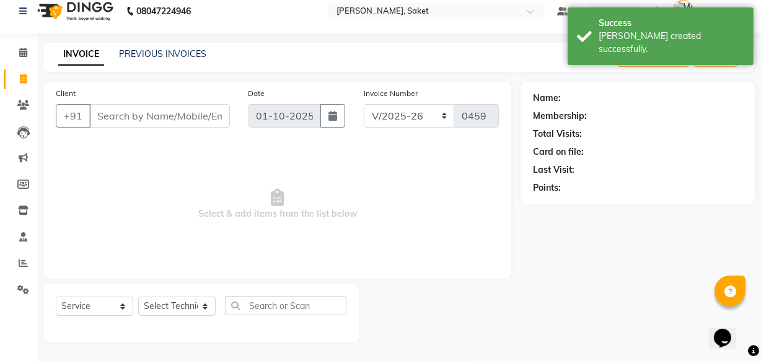
click at [109, 105] on input "Client" at bounding box center [159, 116] width 141 height 24
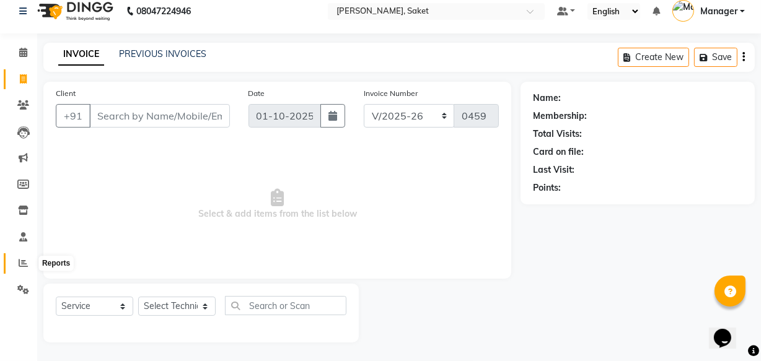
click at [26, 261] on icon at bounding box center [23, 262] width 9 height 9
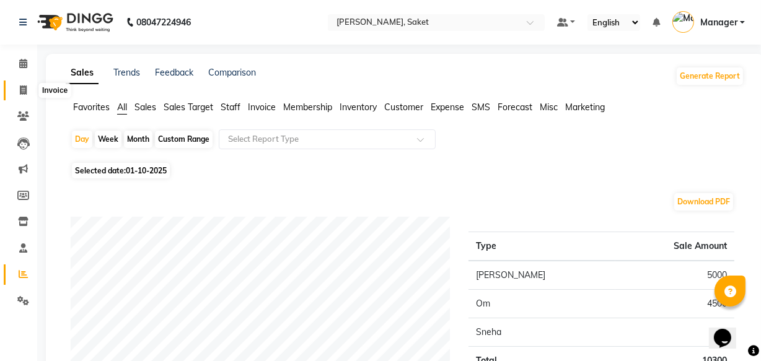
click at [32, 94] on span at bounding box center [23, 91] width 22 height 14
select select "service"
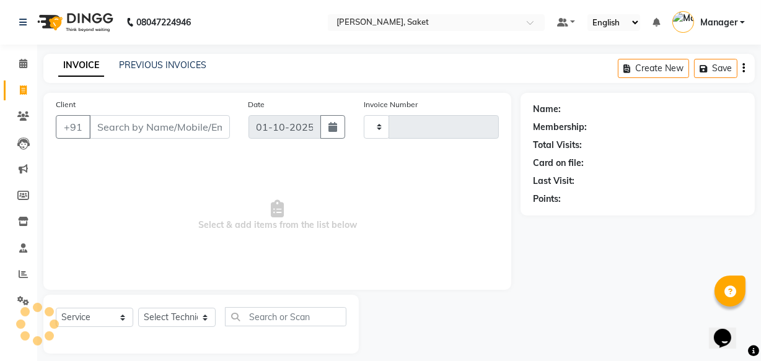
scroll to position [12, 0]
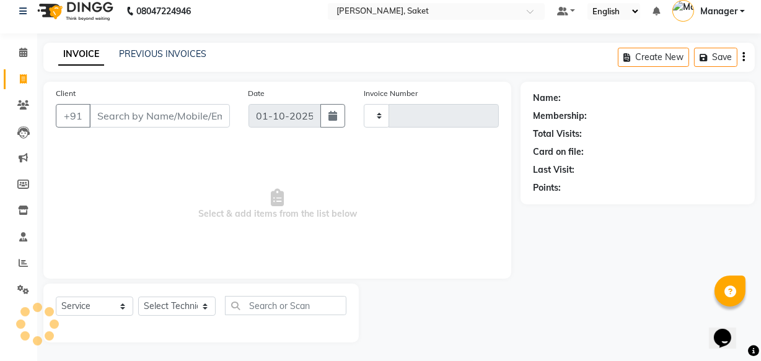
type input "0459"
select select "5164"
click at [110, 113] on input "Client" at bounding box center [159, 116] width 141 height 24
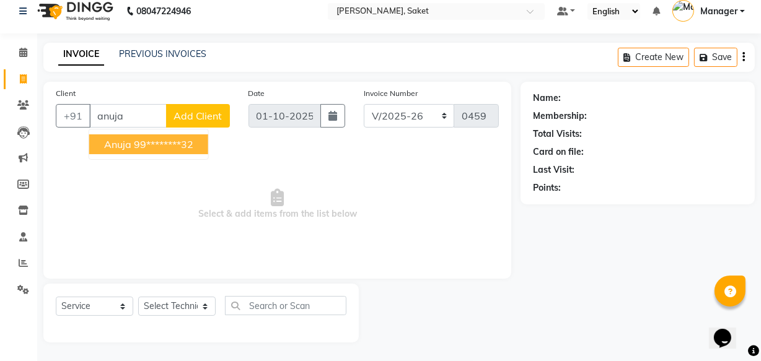
click at [115, 142] on span "anuja" at bounding box center [117, 144] width 27 height 12
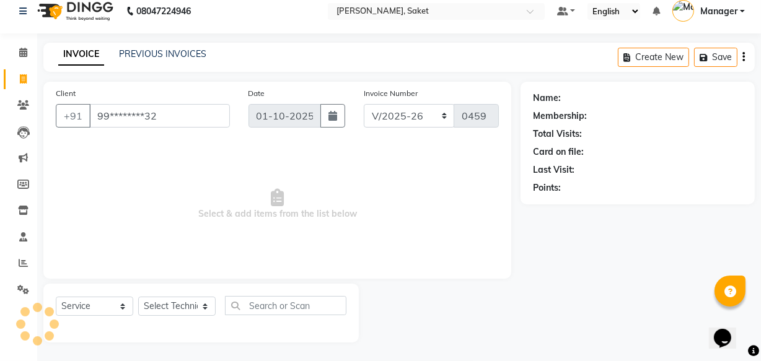
type input "99********32"
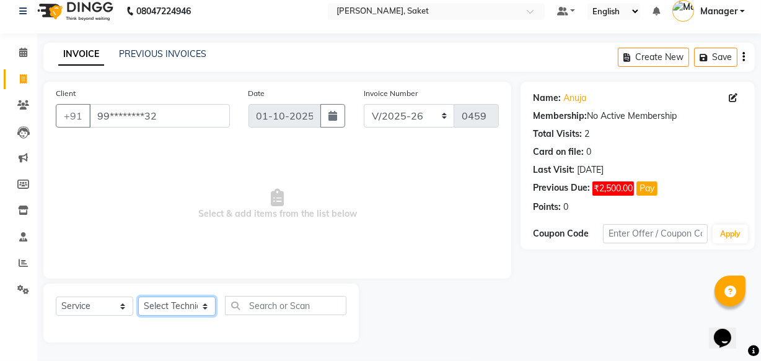
click at [183, 304] on select "Select Technician Akshay Sir [PERSON_NAME] [PERSON_NAME] Manager Om [PERSON_NAM…" at bounding box center [176, 306] width 77 height 19
select select "91225"
click at [138, 297] on select "Select Technician Akshay Sir [PERSON_NAME] [PERSON_NAME] Manager Om [PERSON_NAM…" at bounding box center [176, 306] width 77 height 19
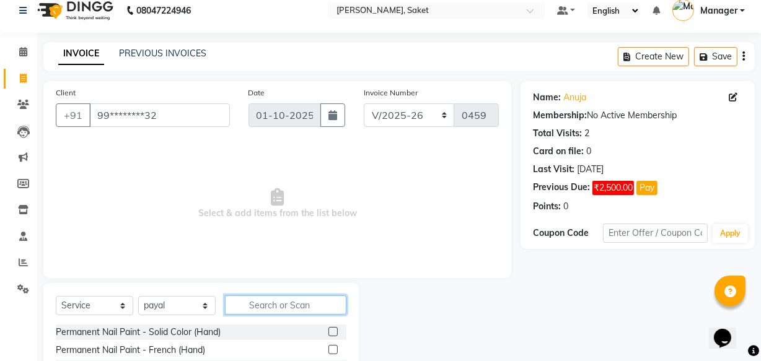
click at [259, 299] on input "text" at bounding box center [285, 304] width 121 height 19
click at [251, 299] on input "text" at bounding box center [285, 304] width 121 height 19
type input "cat"
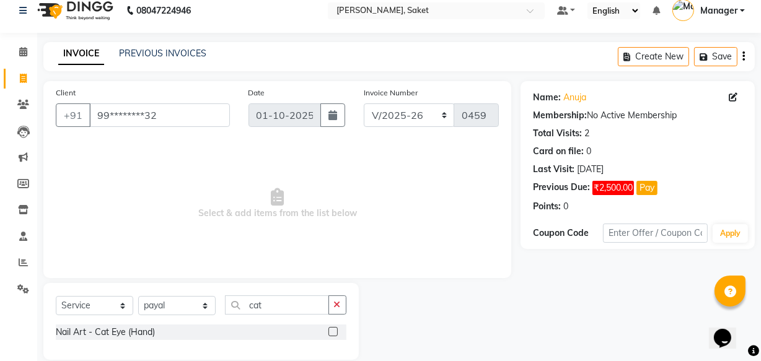
click at [334, 332] on label at bounding box center [332, 331] width 9 height 9
click at [334, 332] on input "checkbox" at bounding box center [332, 332] width 8 height 8
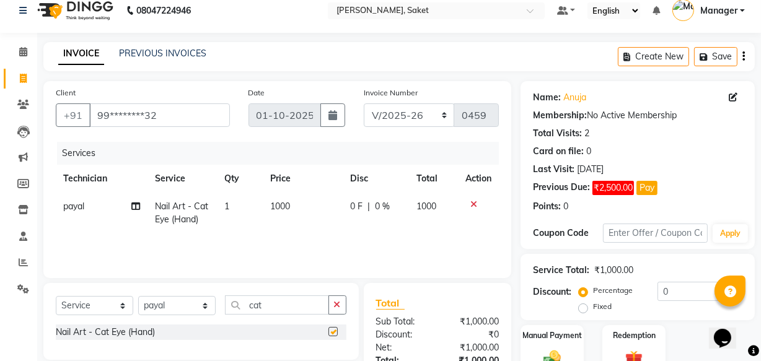
checkbox input "false"
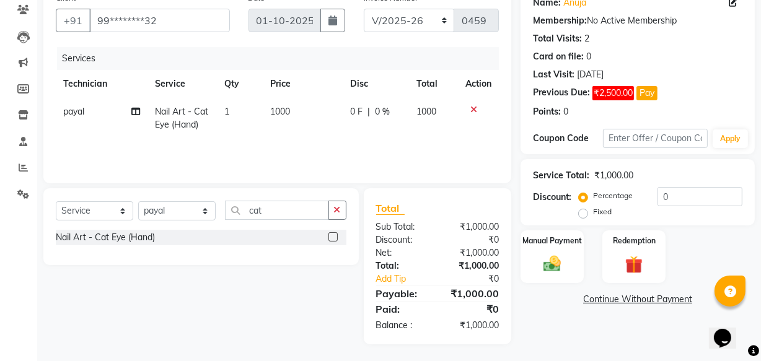
scroll to position [108, 0]
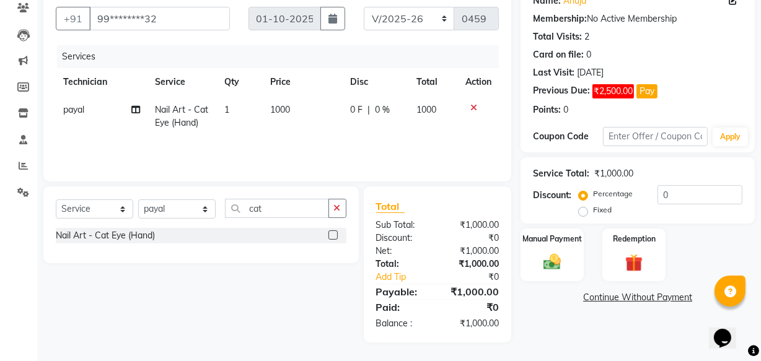
click at [606, 296] on link "Continue Without Payment" at bounding box center [637, 297] width 229 height 13
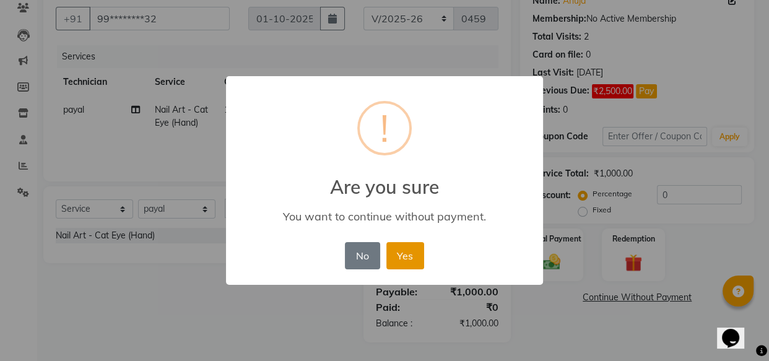
click at [408, 254] on button "Yes" at bounding box center [406, 255] width 38 height 27
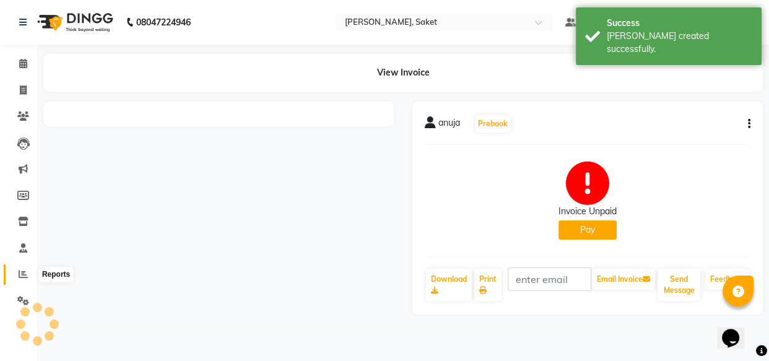
click at [19, 270] on icon at bounding box center [23, 273] width 9 height 9
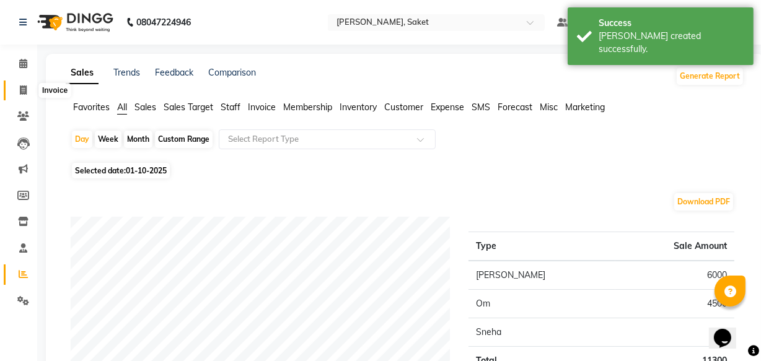
click at [22, 87] on icon at bounding box center [23, 89] width 7 height 9
select select "service"
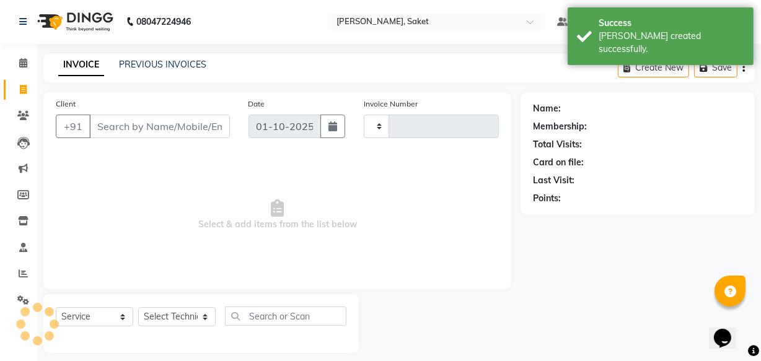
scroll to position [12, 0]
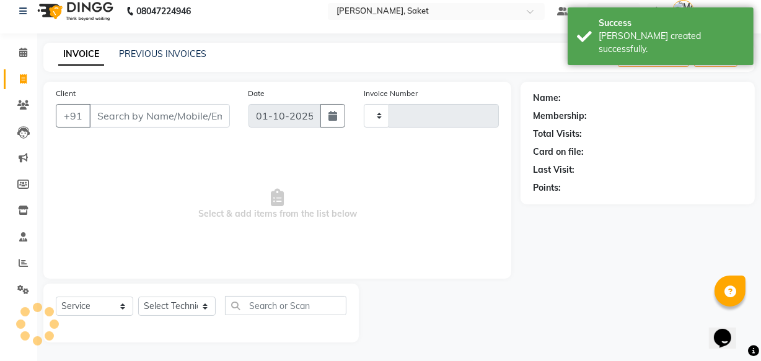
type input "0460"
select select "5164"
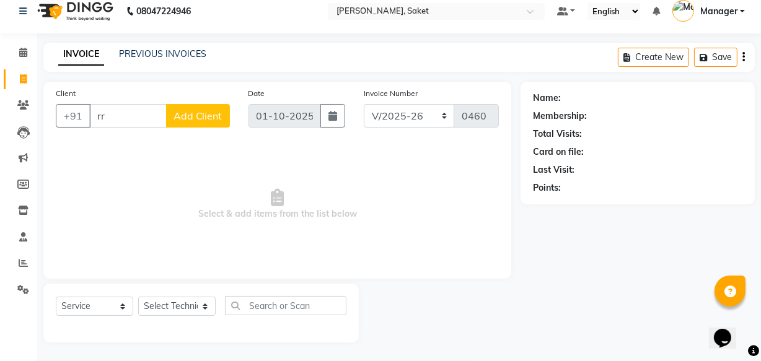
type input "r"
click at [158, 114] on input "Client" at bounding box center [159, 116] width 141 height 24
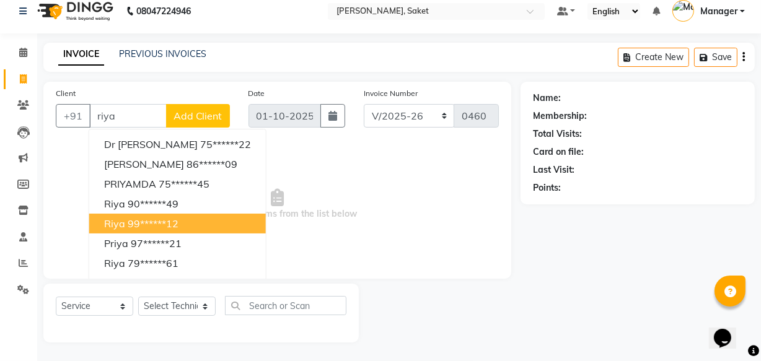
click at [164, 216] on button "[PERSON_NAME] 99******12" at bounding box center [177, 224] width 177 height 20
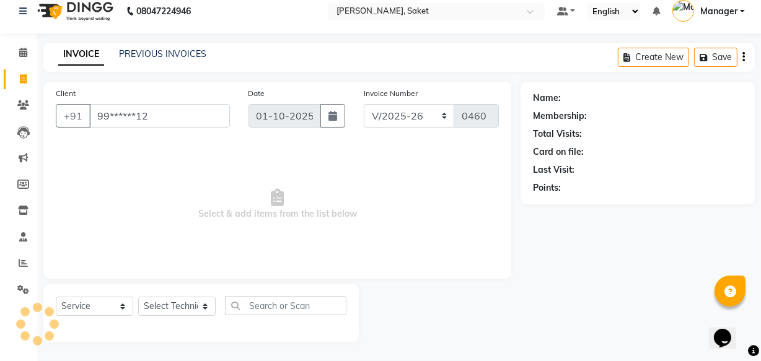
type input "99******12"
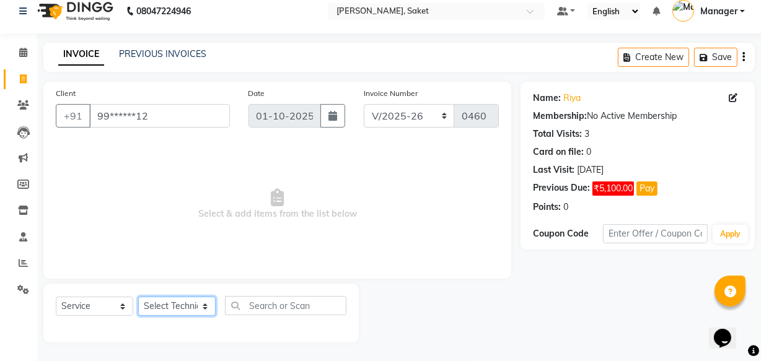
click at [172, 298] on select "Select Technician Akshay Sir [PERSON_NAME] [PERSON_NAME] Manager Om [PERSON_NAM…" at bounding box center [176, 306] width 77 height 19
select select "33084"
click at [138, 297] on select "Select Technician Akshay Sir [PERSON_NAME] [PERSON_NAME] Manager Om [PERSON_NAM…" at bounding box center [176, 306] width 77 height 19
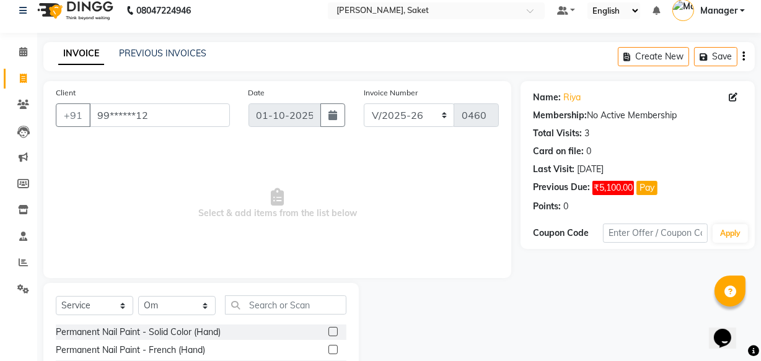
click at [264, 302] on input "text" at bounding box center [285, 304] width 121 height 19
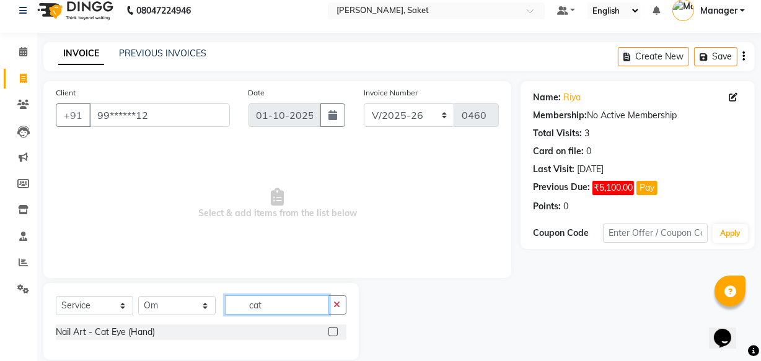
type input "cat"
click at [334, 330] on label at bounding box center [332, 331] width 9 height 9
click at [334, 330] on input "checkbox" at bounding box center [332, 332] width 8 height 8
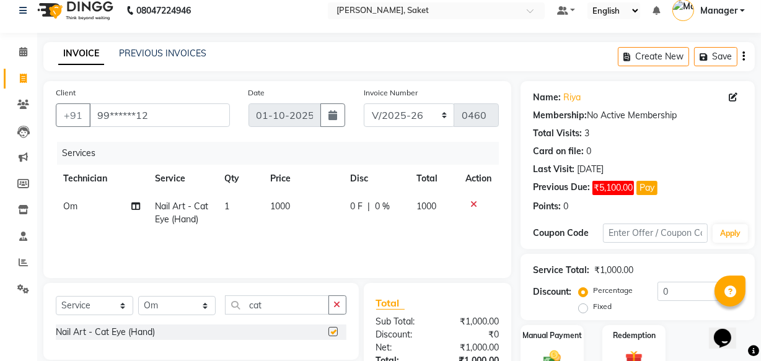
checkbox input "false"
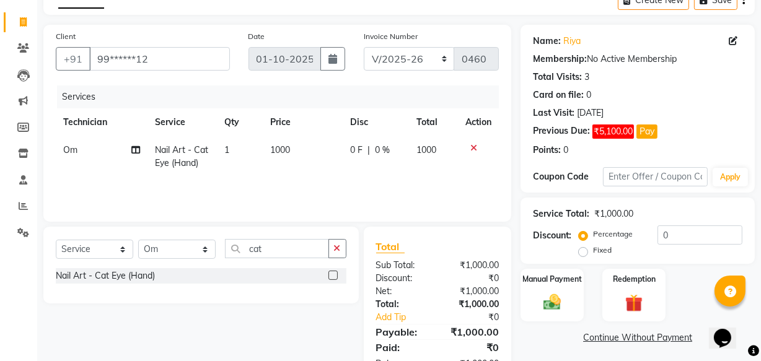
click at [592, 331] on link "Continue Without Payment" at bounding box center [637, 337] width 229 height 13
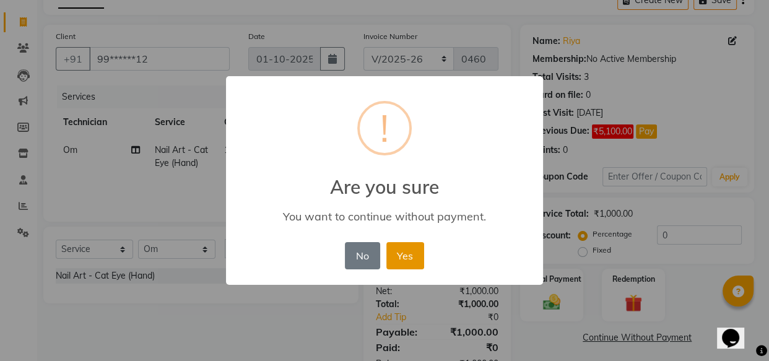
click at [413, 265] on button "Yes" at bounding box center [406, 255] width 38 height 27
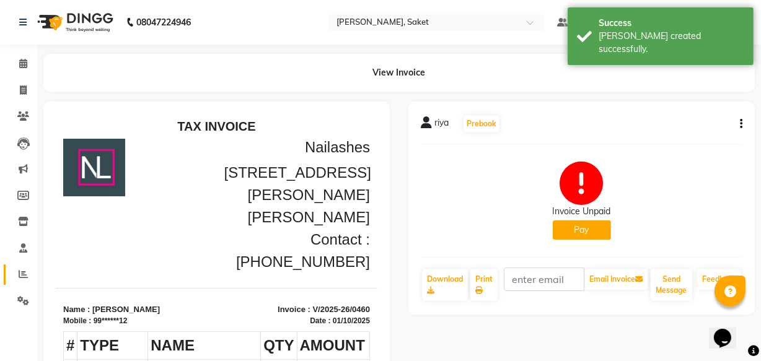
click at [22, 274] on icon at bounding box center [23, 273] width 9 height 9
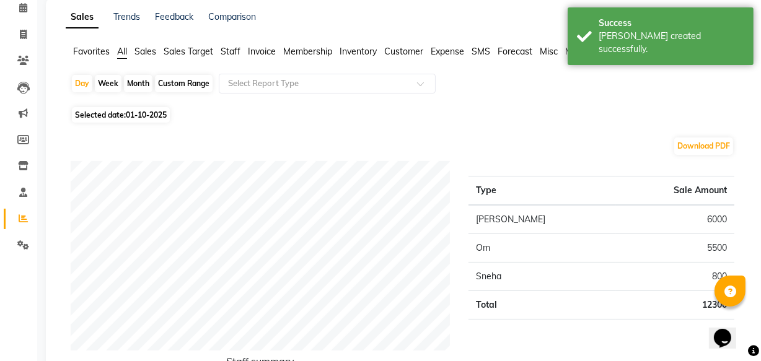
scroll to position [112, 0]
